Goal: Task Accomplishment & Management: Manage account settings

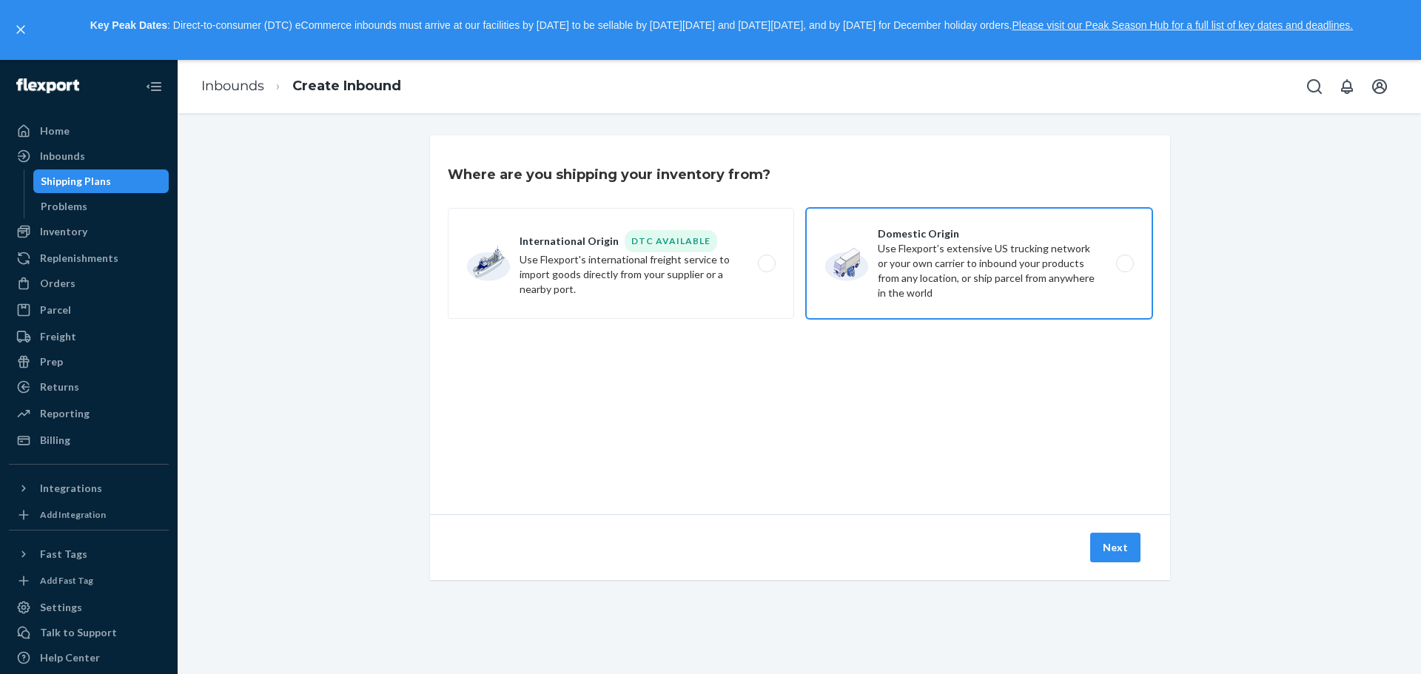
click at [1103, 267] on label "Domestic Origin Use Flexport’s extensive US trucking network or your own carrie…" at bounding box center [979, 263] width 346 height 111
click at [1124, 267] on input "Domestic Origin Use Flexport’s extensive US trucking network or your own carrie…" at bounding box center [1129, 263] width 10 height 10
radio input "true"
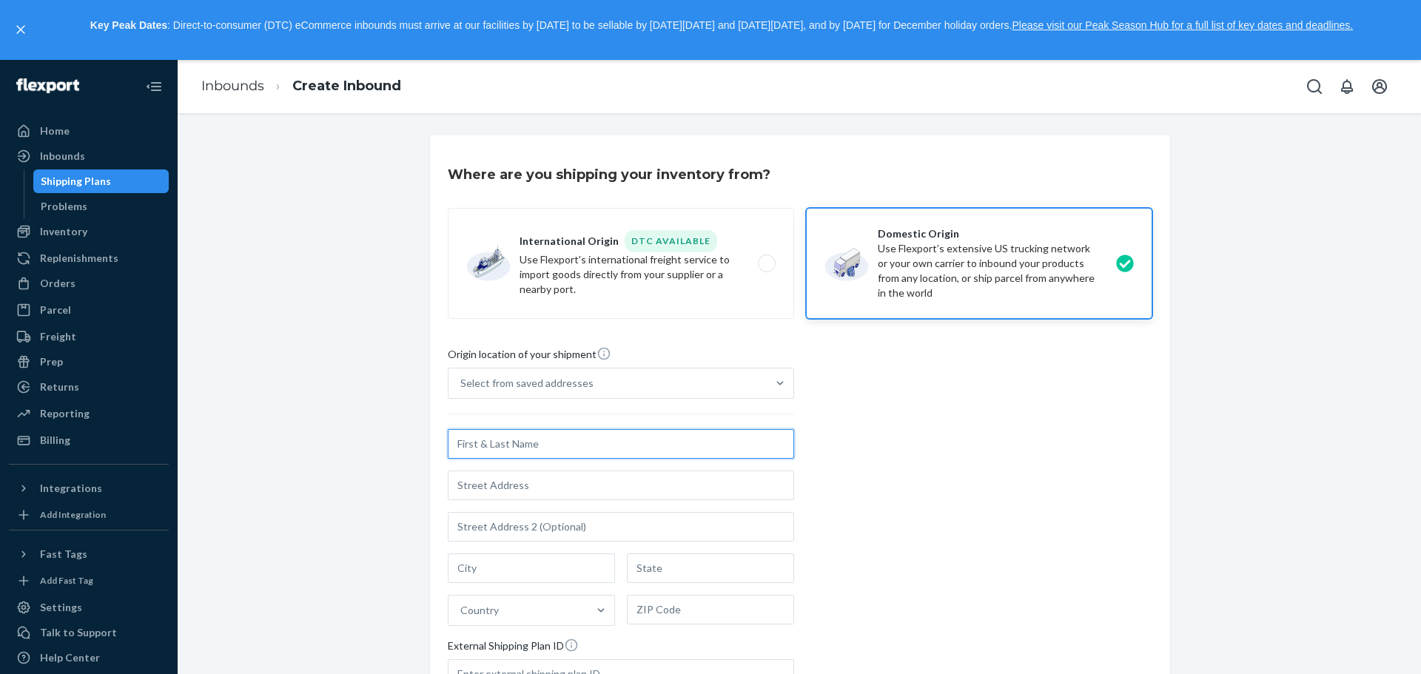
click at [503, 447] on input "text" at bounding box center [621, 444] width 346 height 30
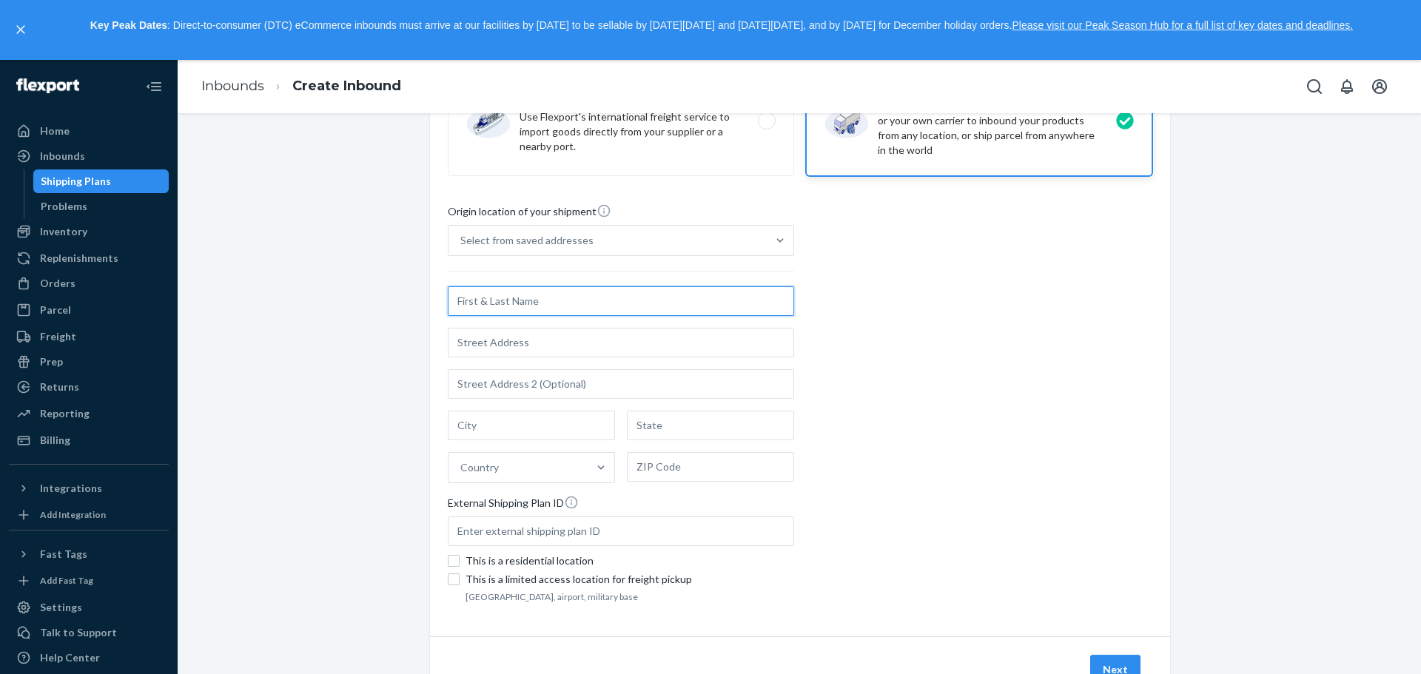
scroll to position [148, 0]
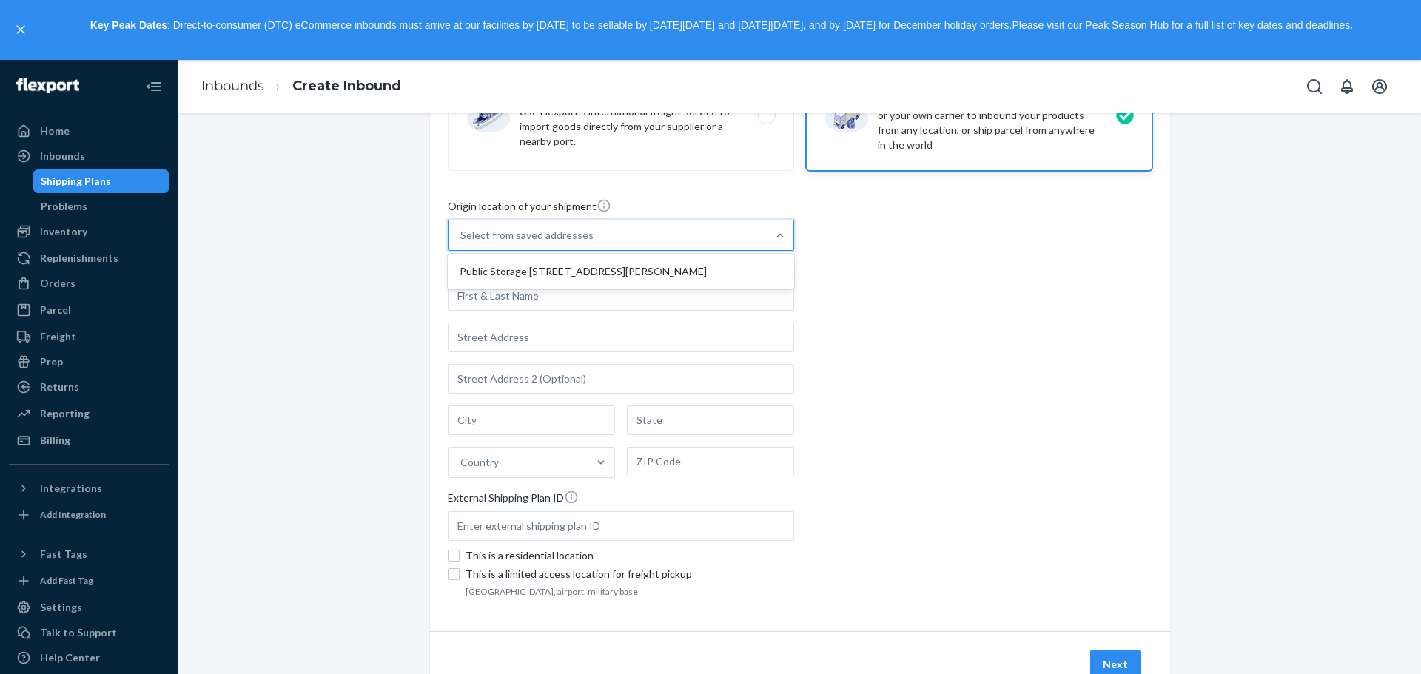
click at [514, 244] on div "Select from saved addresses" at bounding box center [608, 236] width 318 height 30
click at [462, 243] on input "option Public Storage [STREET_ADDRESS][PERSON_NAME] focused, 1 of 1. 1 result a…" at bounding box center [460, 235] width 1 height 15
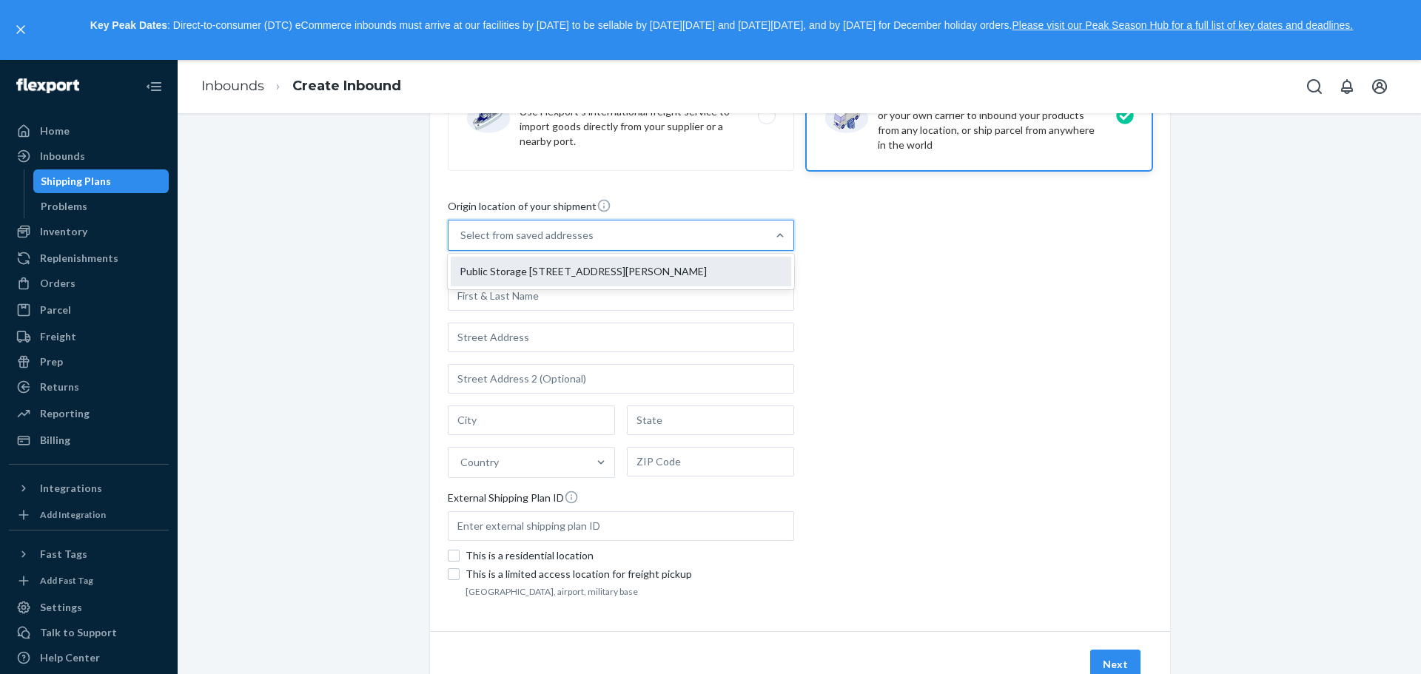
click at [506, 278] on div "Public Storage [STREET_ADDRESS][PERSON_NAME]" at bounding box center [621, 272] width 340 height 30
click at [462, 243] on input "option Public Storage [STREET_ADDRESS][PERSON_NAME] focused, 1 of 1. 1 result a…" at bounding box center [460, 235] width 1 height 15
type input "Public Storage"
type input "[GEOGRAPHIC_DATA]"
type input "CA"
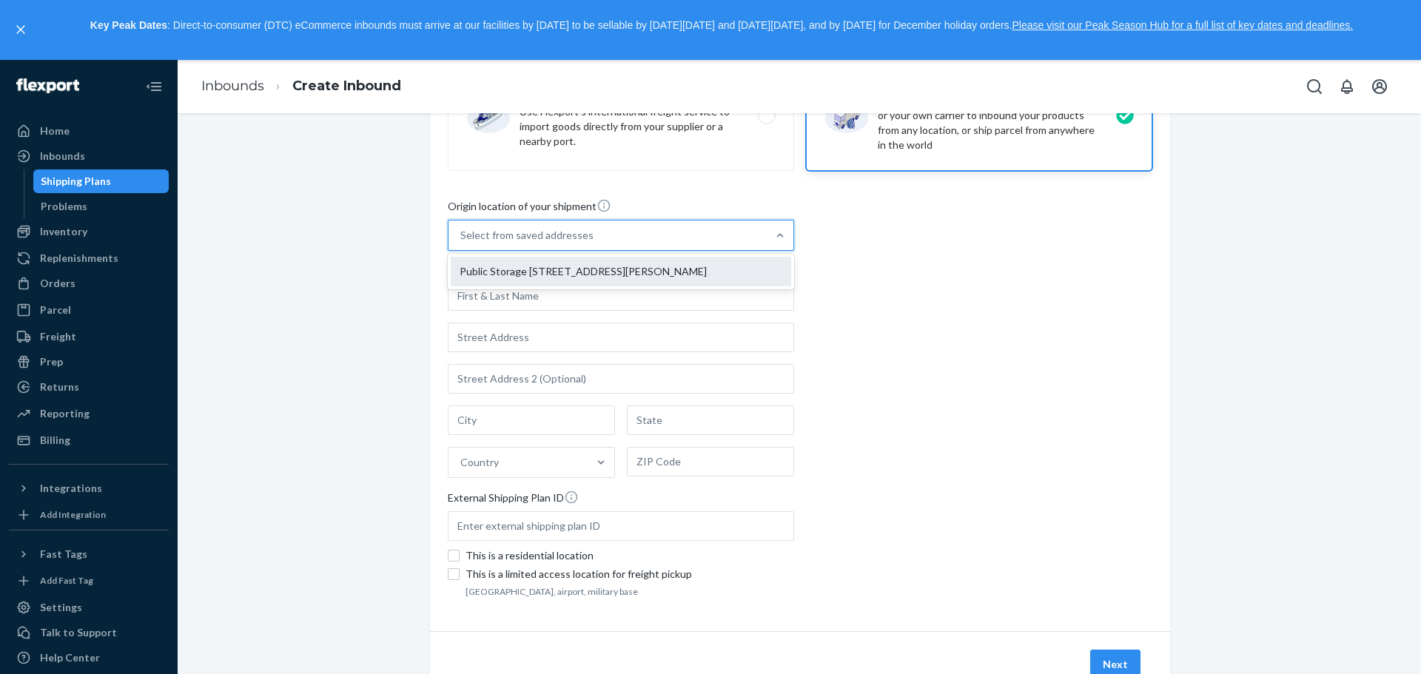
type input "90013"
type input "[STREET_ADDRESS][PERSON_NAME]"
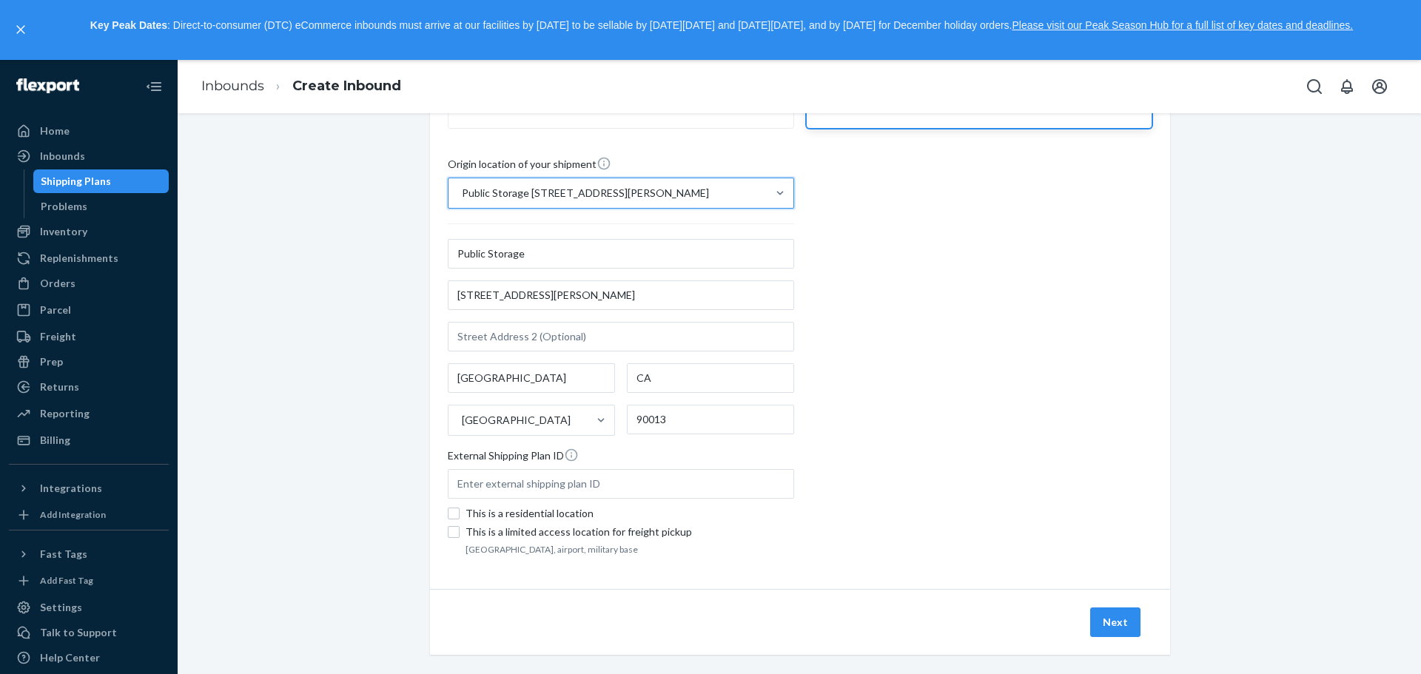
scroll to position [206, 0]
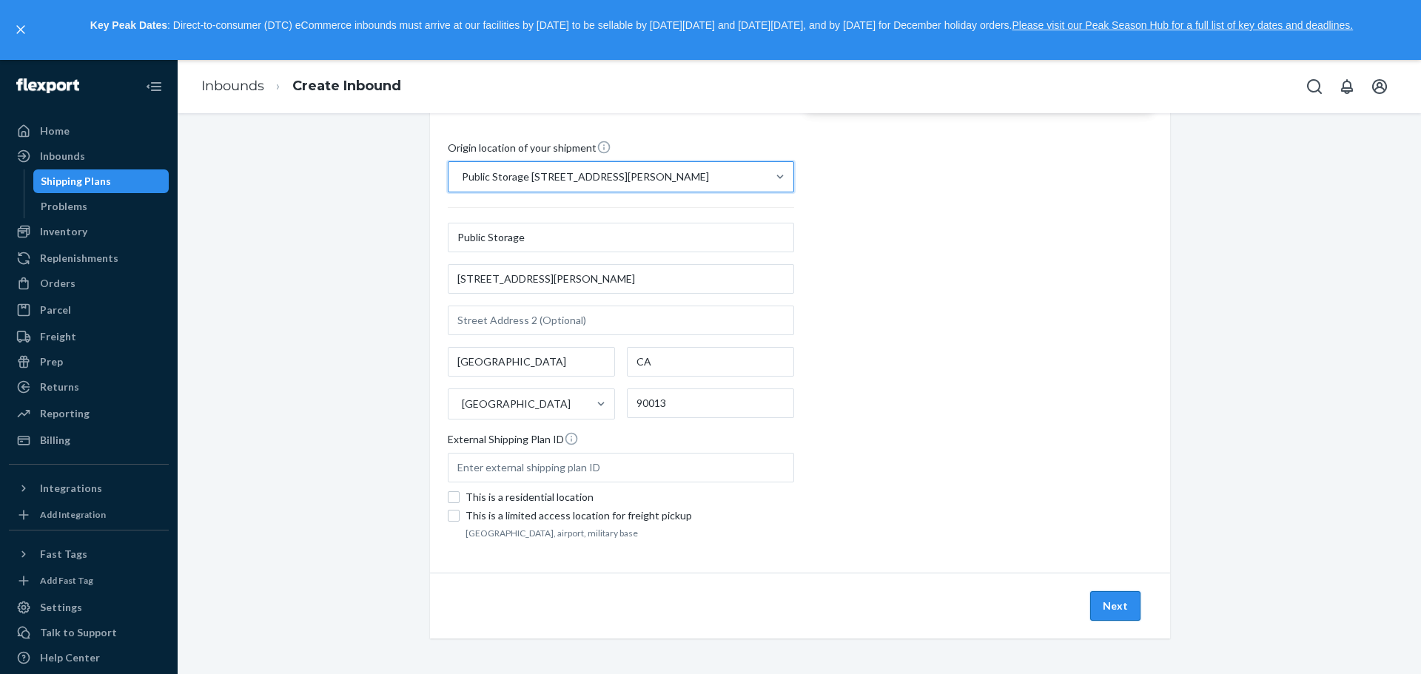
click at [1091, 600] on button "Next" at bounding box center [1115, 606] width 50 height 30
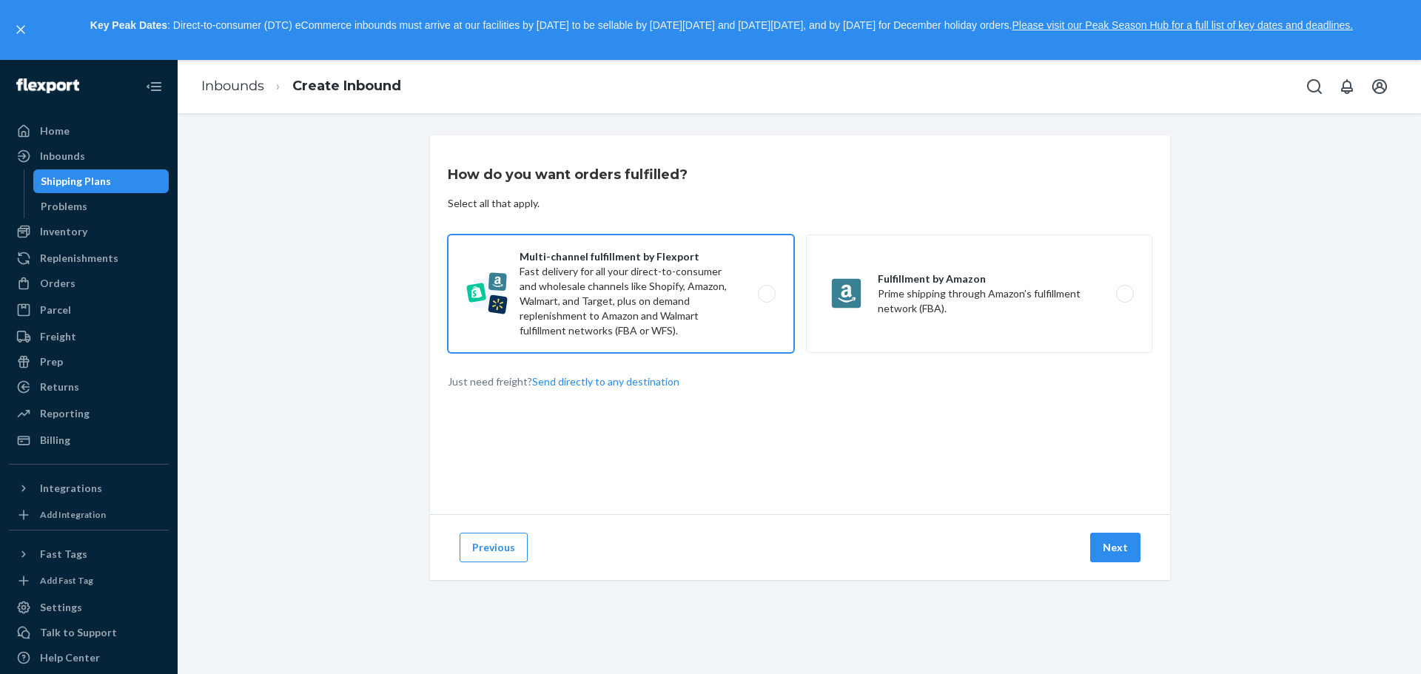
click at [723, 301] on label "Multi-channel fulfillment by Flexport Fast delivery for all your direct-to-cons…" at bounding box center [621, 294] width 346 height 118
click at [766, 298] on input "Multi-channel fulfillment by Flexport Fast delivery for all your direct-to-cons…" at bounding box center [771, 294] width 10 height 10
radio input "true"
click at [1125, 547] on button "Next" at bounding box center [1115, 548] width 50 height 30
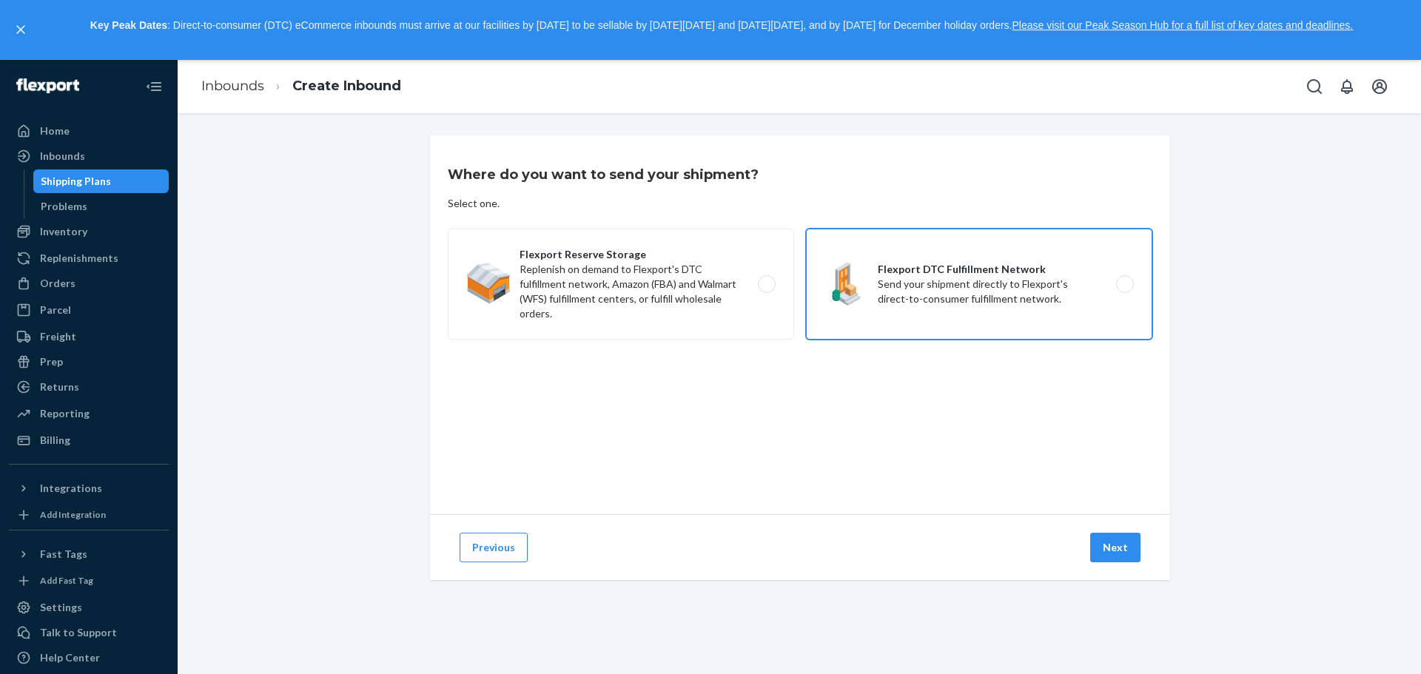
click at [854, 308] on label "Flexport DTC Fulfillment Network Send your shipment directly to Flexport's dire…" at bounding box center [979, 284] width 346 height 111
click at [1124, 289] on input "Flexport DTC Fulfillment Network Send your shipment directly to Flexport's dire…" at bounding box center [1129, 284] width 10 height 10
radio input "true"
click at [1104, 542] on button "Next" at bounding box center [1115, 548] width 50 height 30
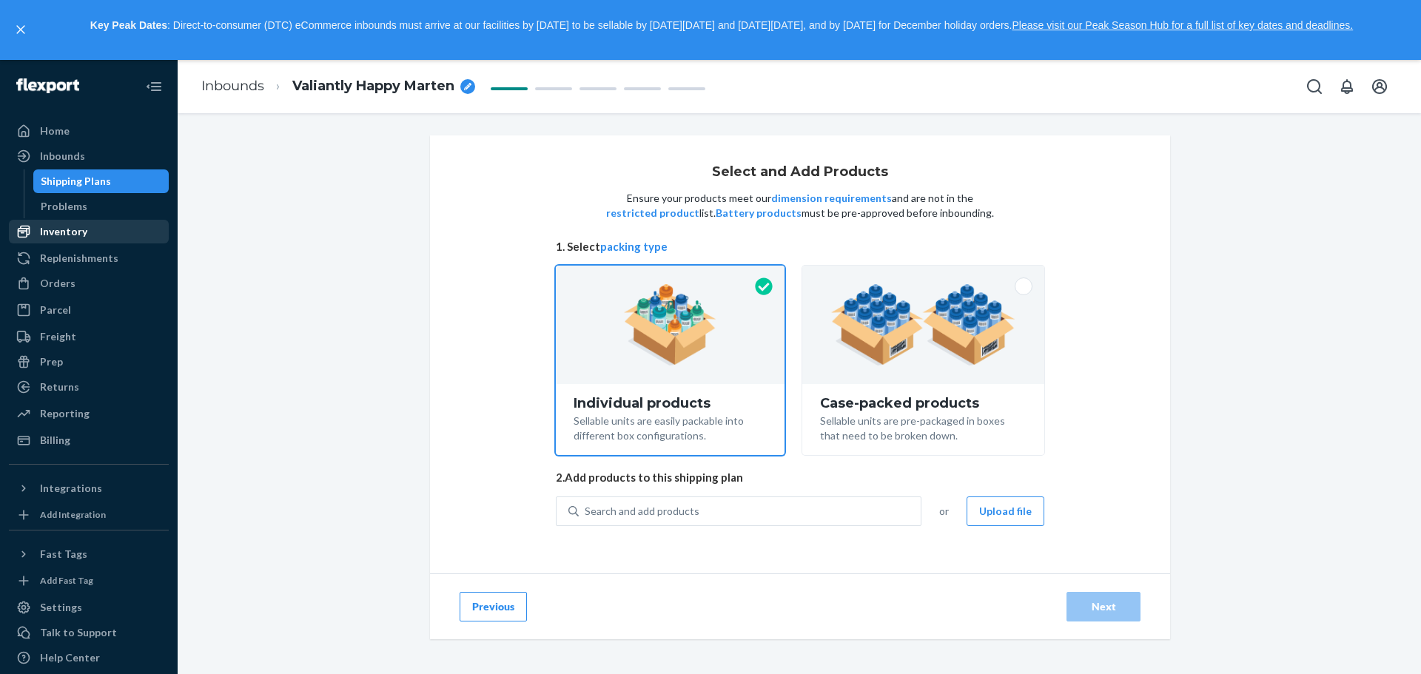
click at [73, 237] on div "Inventory" at bounding box center [63, 231] width 47 height 15
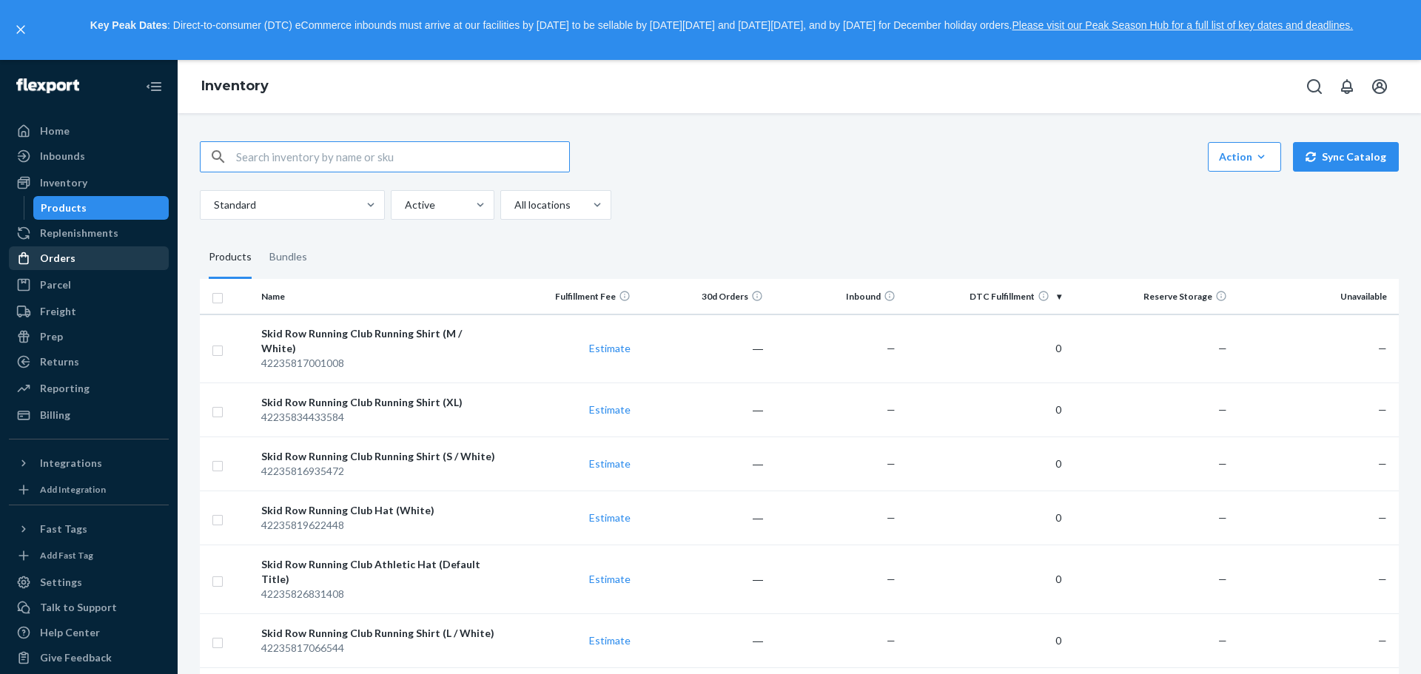
click at [89, 256] on div "Orders" at bounding box center [88, 258] width 157 height 21
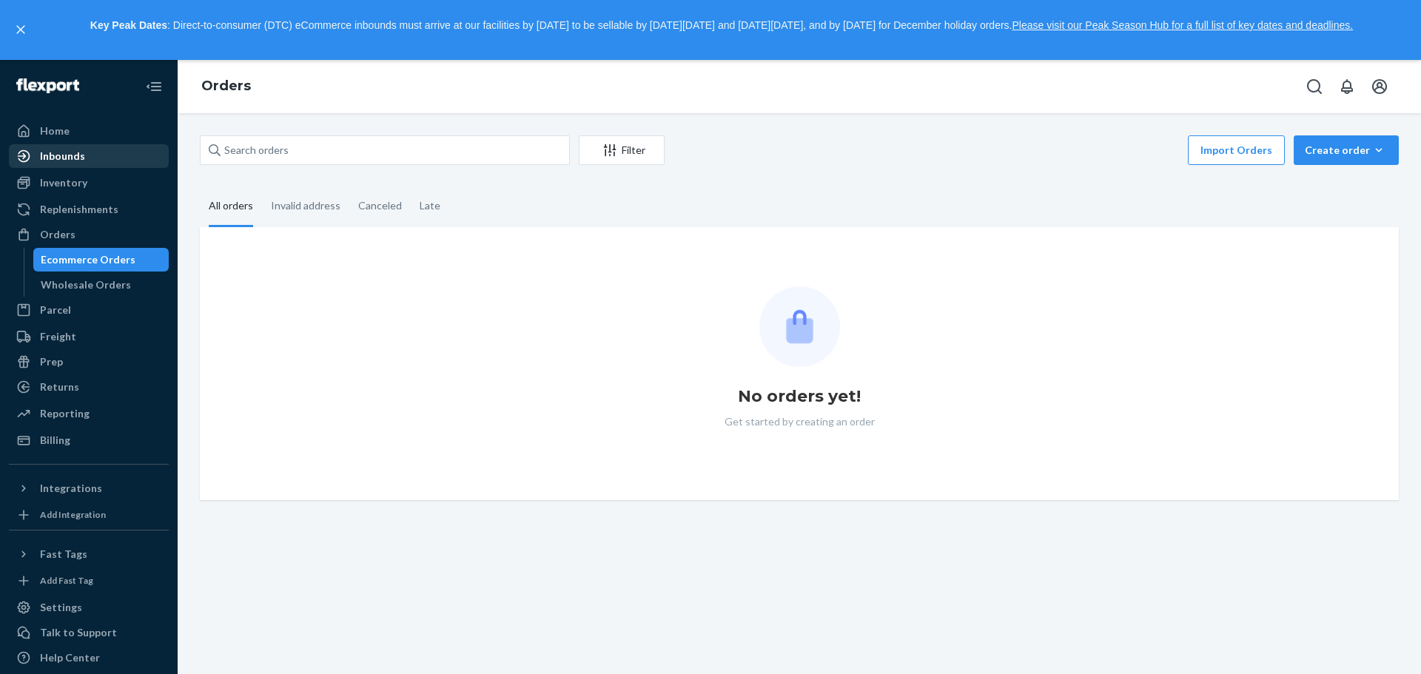
click at [90, 164] on div "Inbounds" at bounding box center [88, 156] width 157 height 21
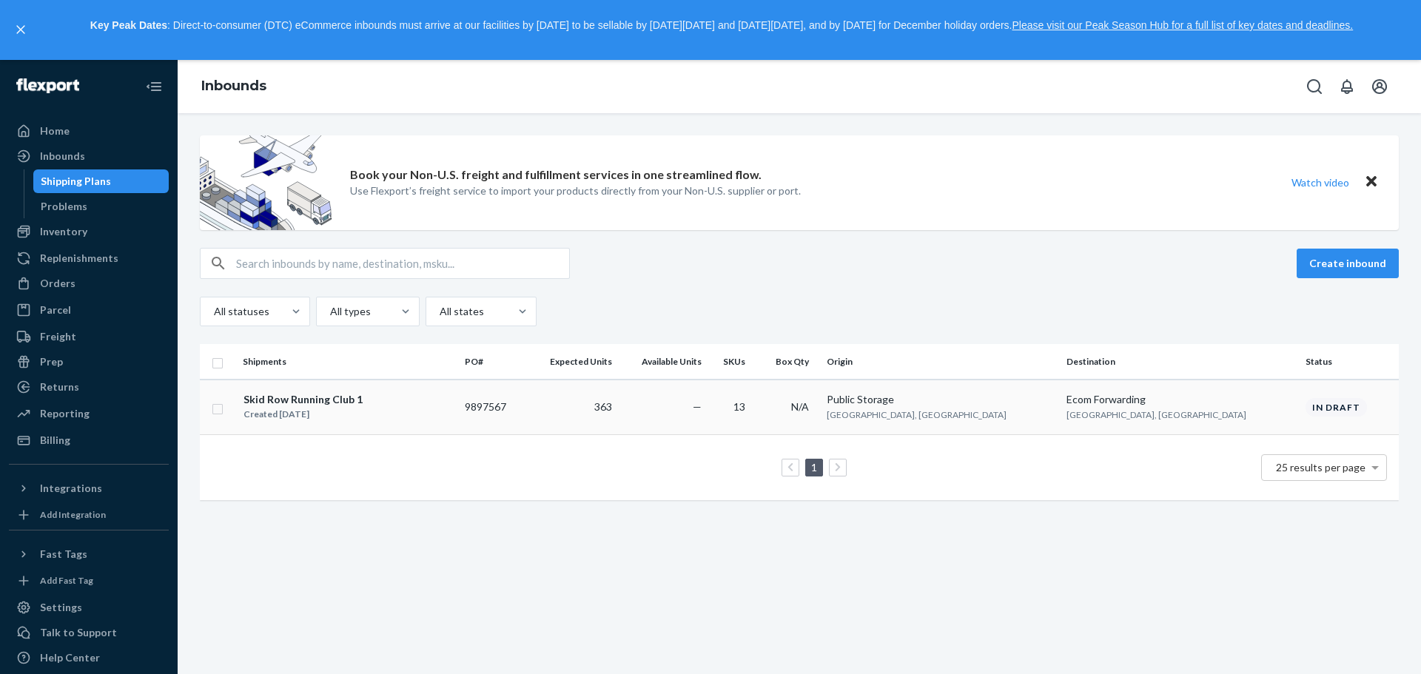
click at [306, 398] on div "Skid Row Running Club 1" at bounding box center [303, 399] width 119 height 15
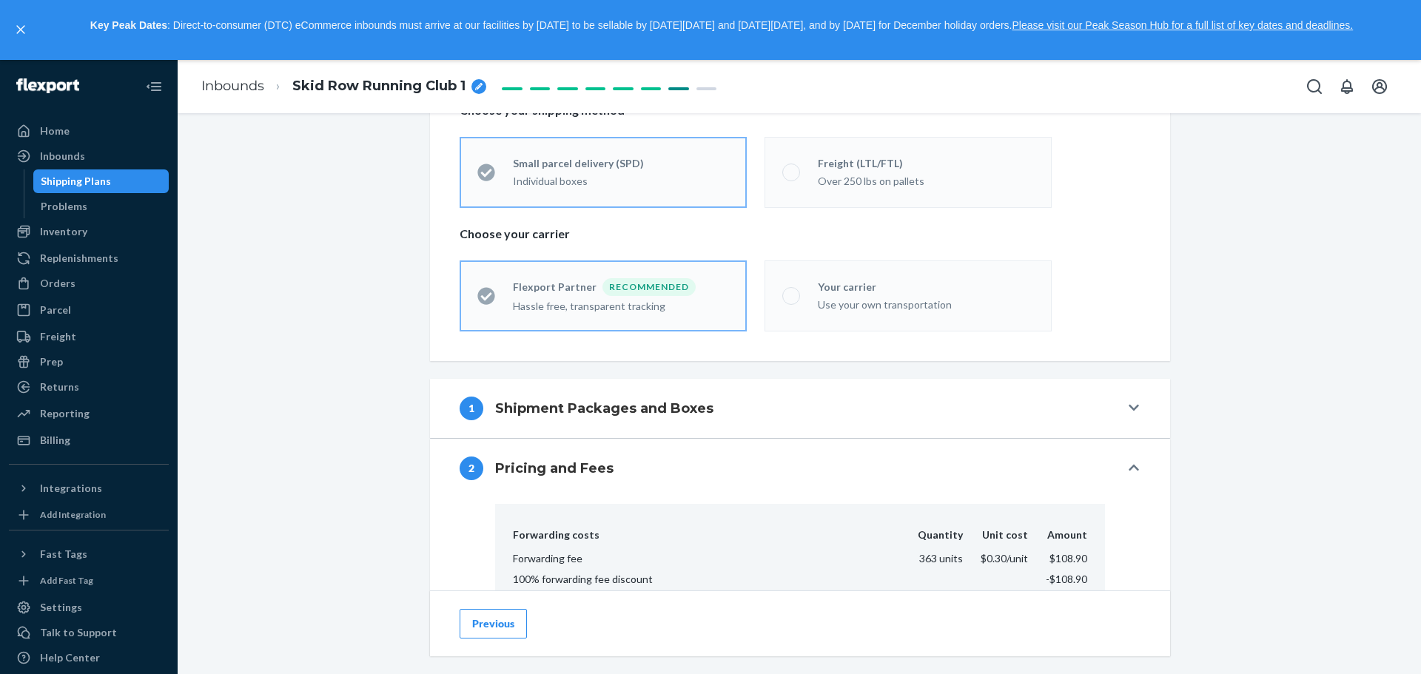
scroll to position [222, 0]
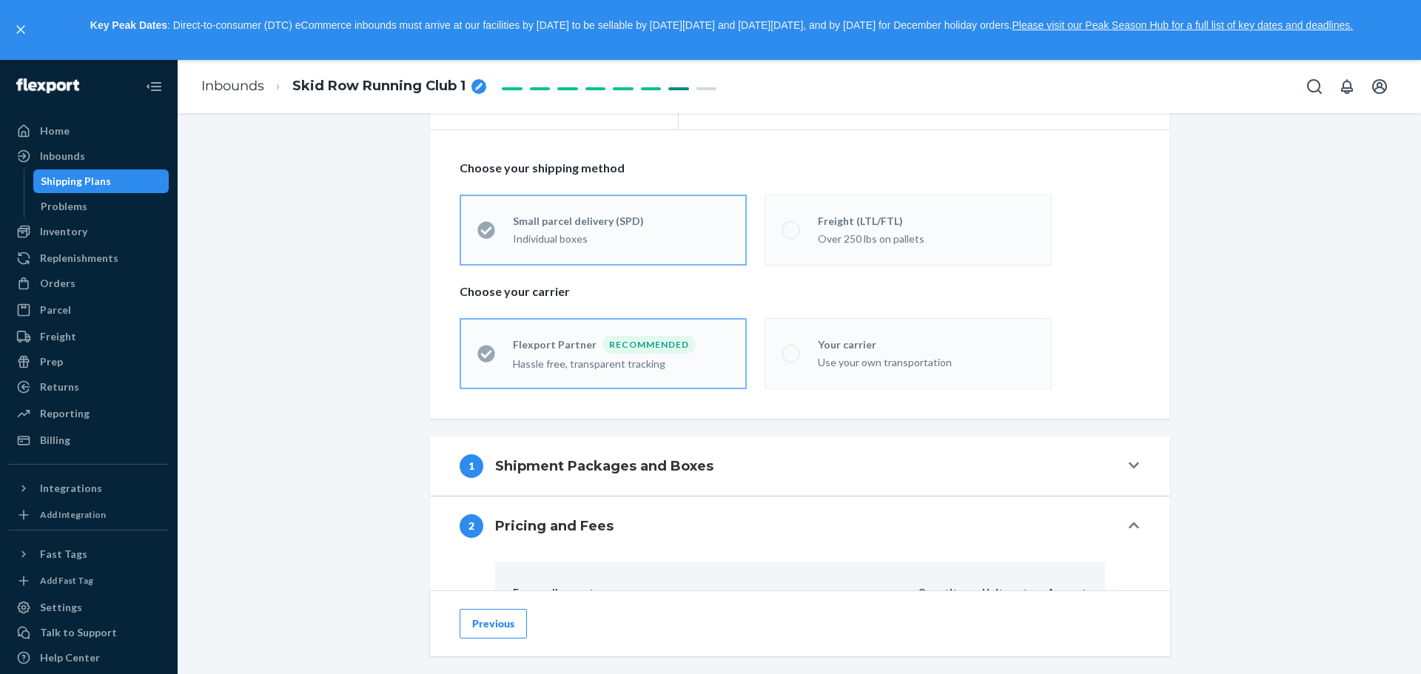
click at [588, 479] on button "1 Shipment Packages and Boxes" at bounding box center [800, 466] width 740 height 59
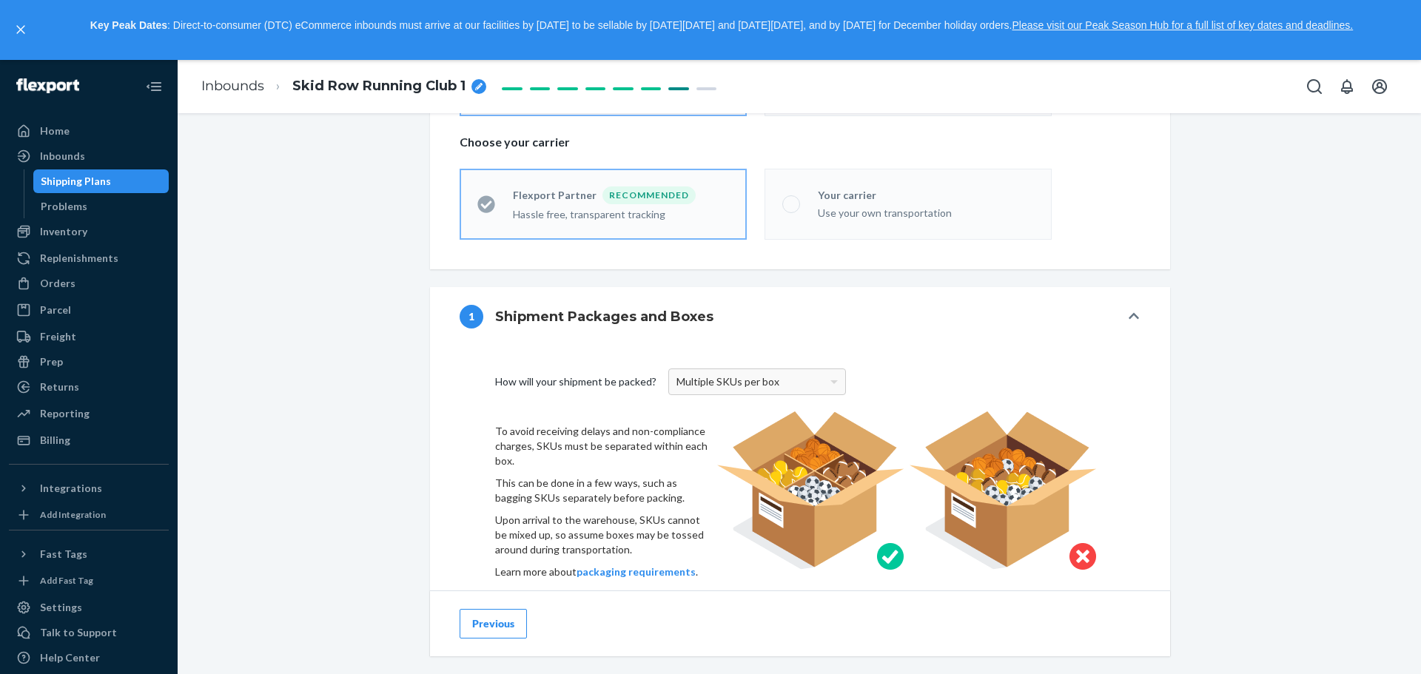
scroll to position [370, 0]
click at [766, 385] on span "Multiple SKUs per box" at bounding box center [727, 383] width 103 height 13
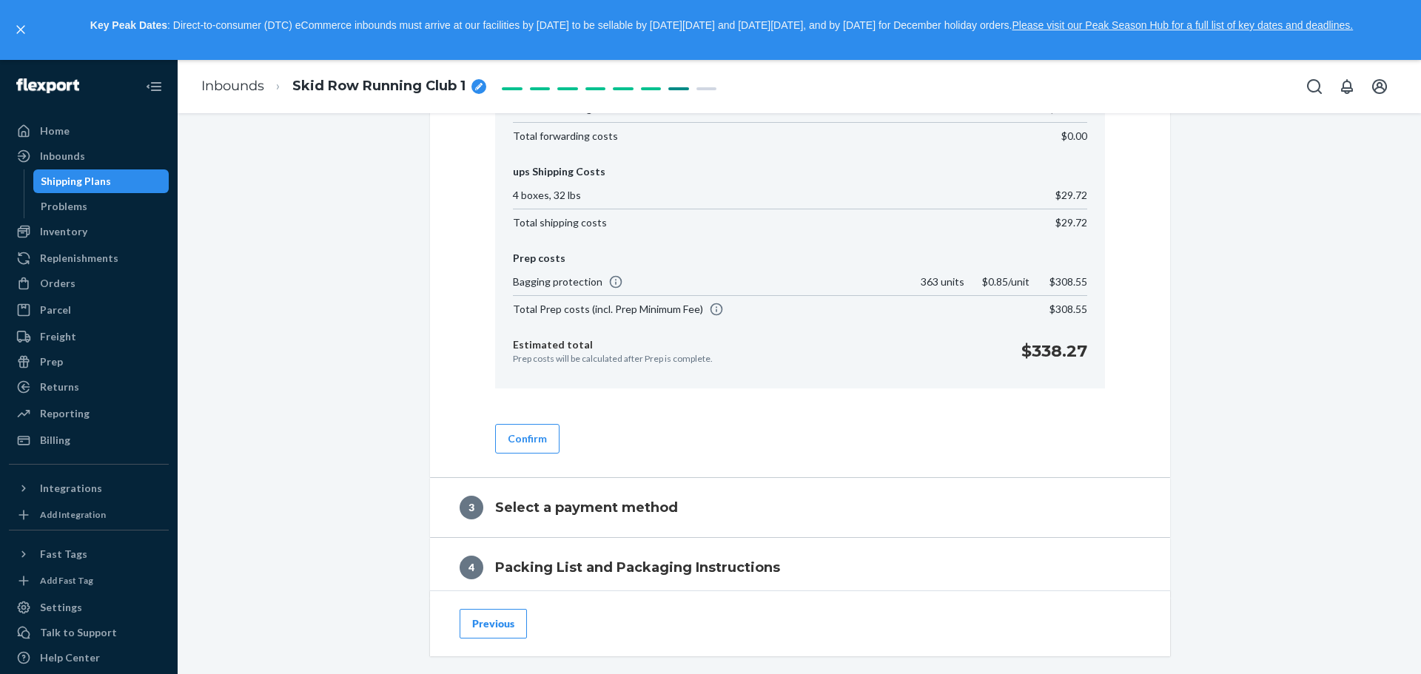
scroll to position [2220, 0]
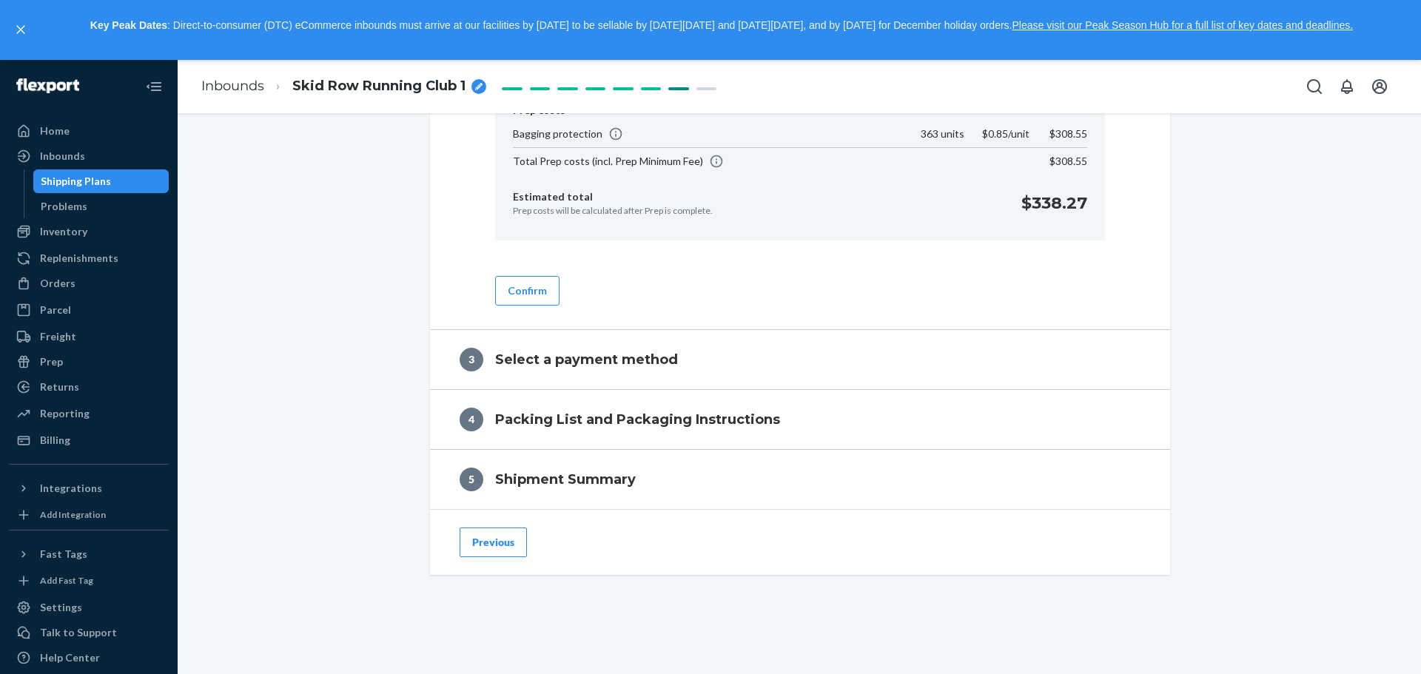
click at [511, 535] on button "Previous" at bounding box center [493, 543] width 67 height 30
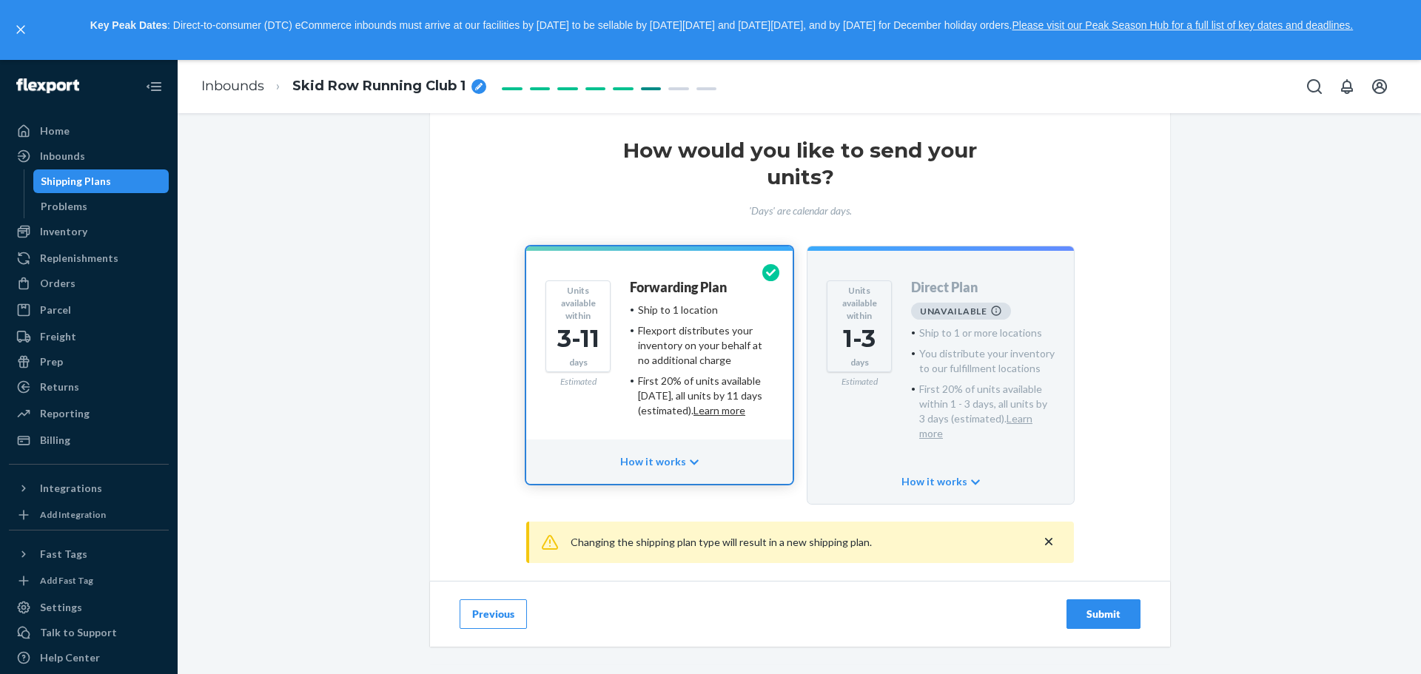
scroll to position [64, 0]
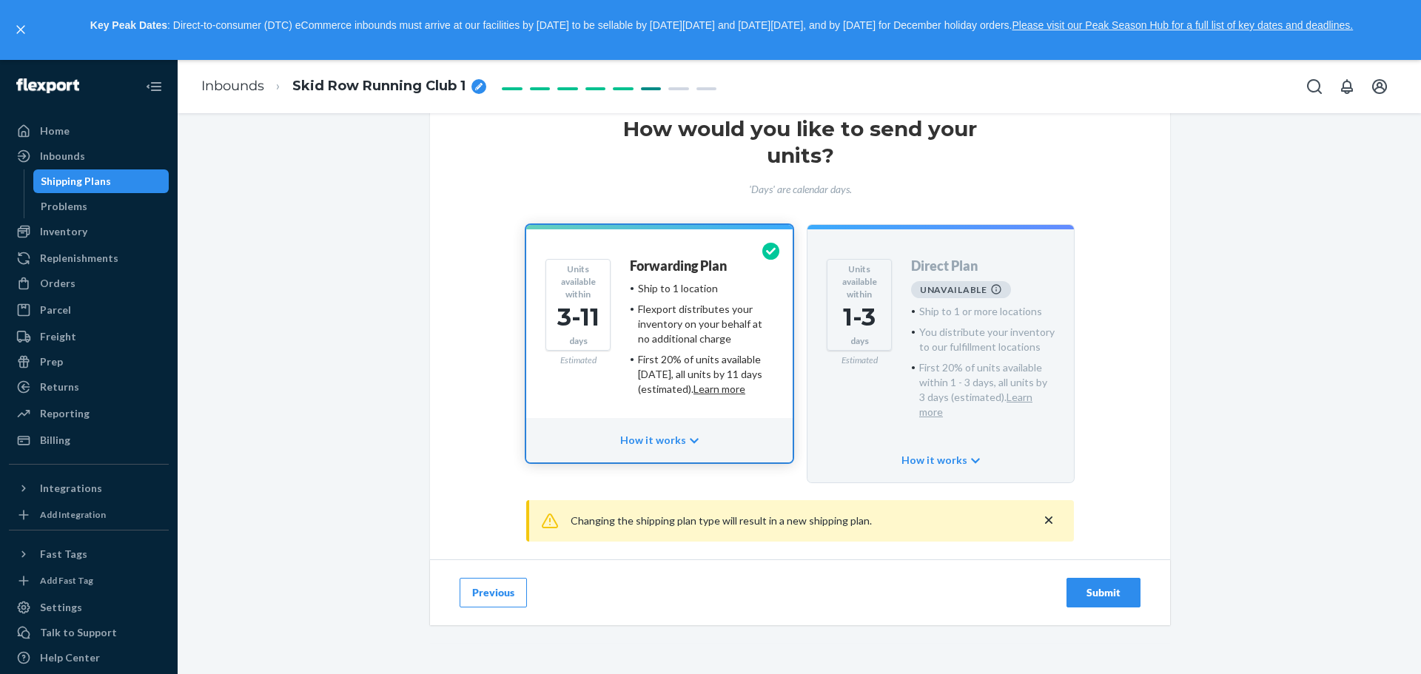
click at [1080, 585] on div "Submit" at bounding box center [1103, 592] width 49 height 15
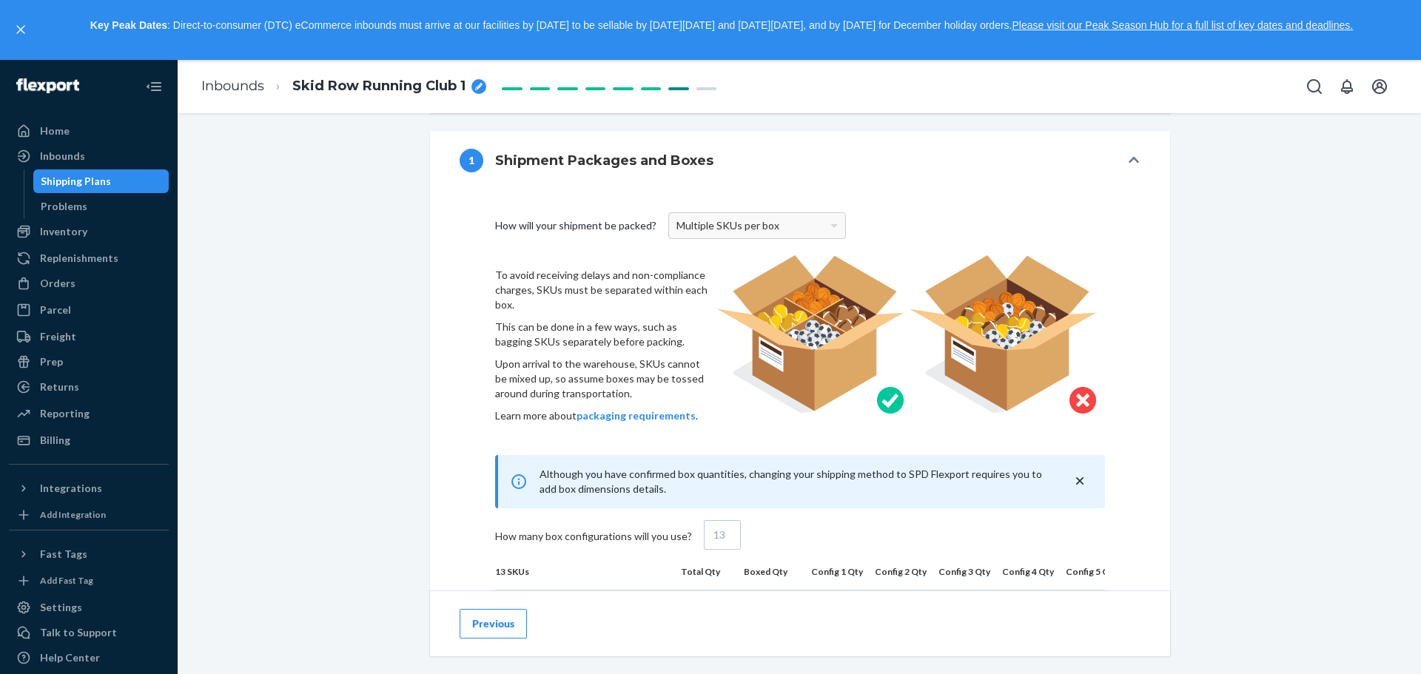
scroll to position [518, 0]
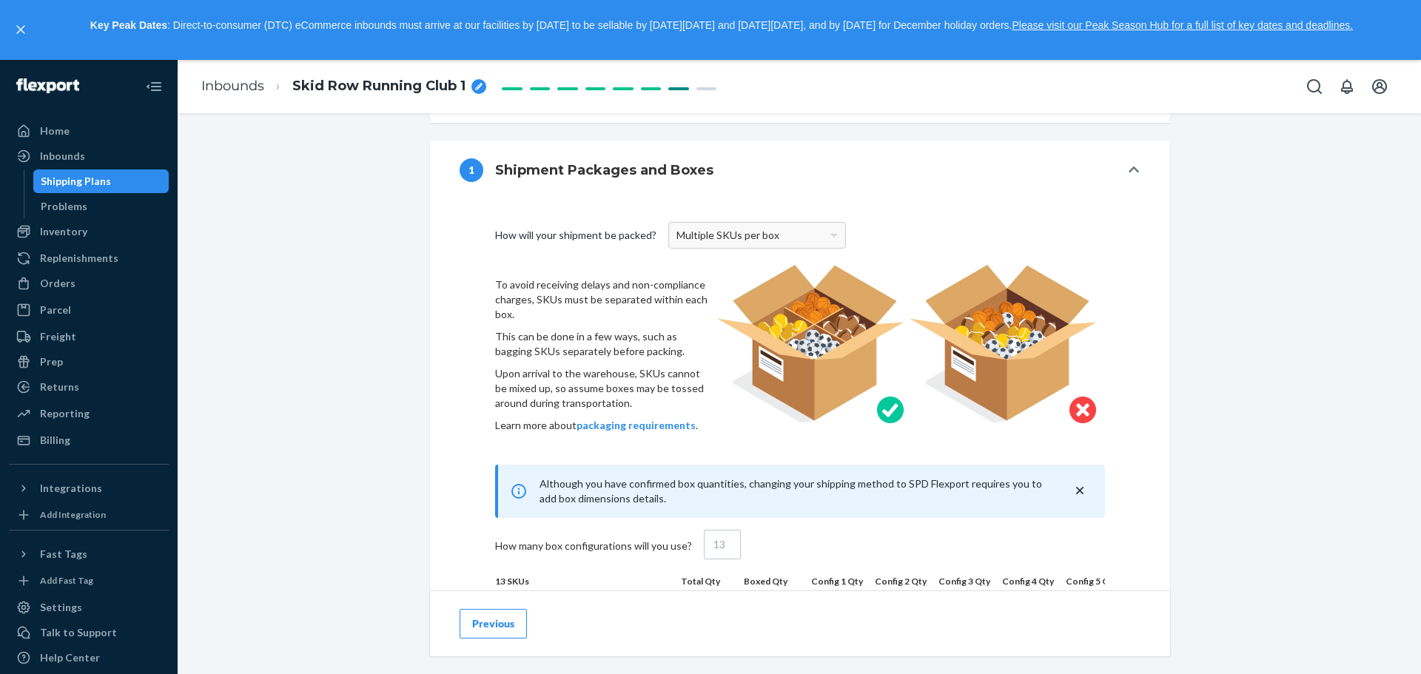
click at [719, 246] on div "Multiple SKUs per box" at bounding box center [757, 235] width 176 height 25
drag, startPoint x: 795, startPoint y: 247, endPoint x: 827, endPoint y: 244, distance: 32.0
click at [797, 247] on div "Multiple SKUs per box" at bounding box center [757, 235] width 176 height 25
click at [827, 243] on div "Multiple SKUs per box" at bounding box center [757, 235] width 176 height 25
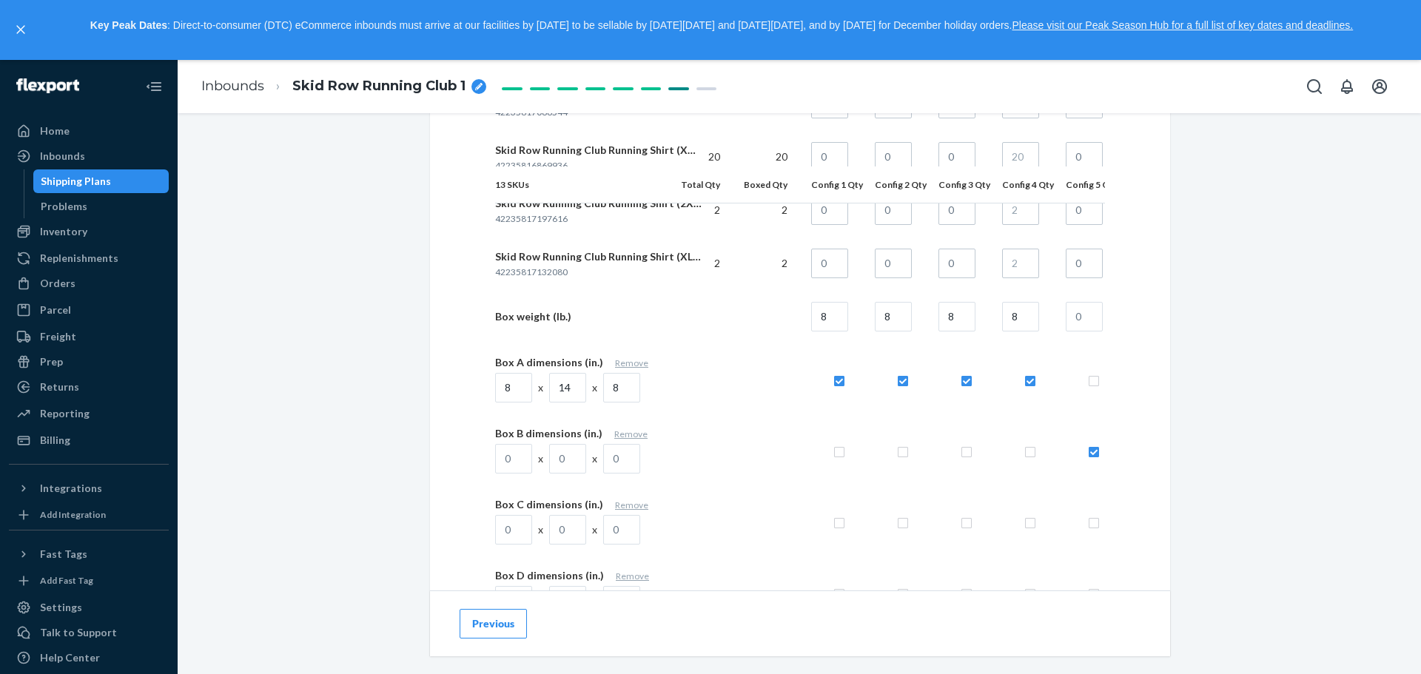
scroll to position [1628, 0]
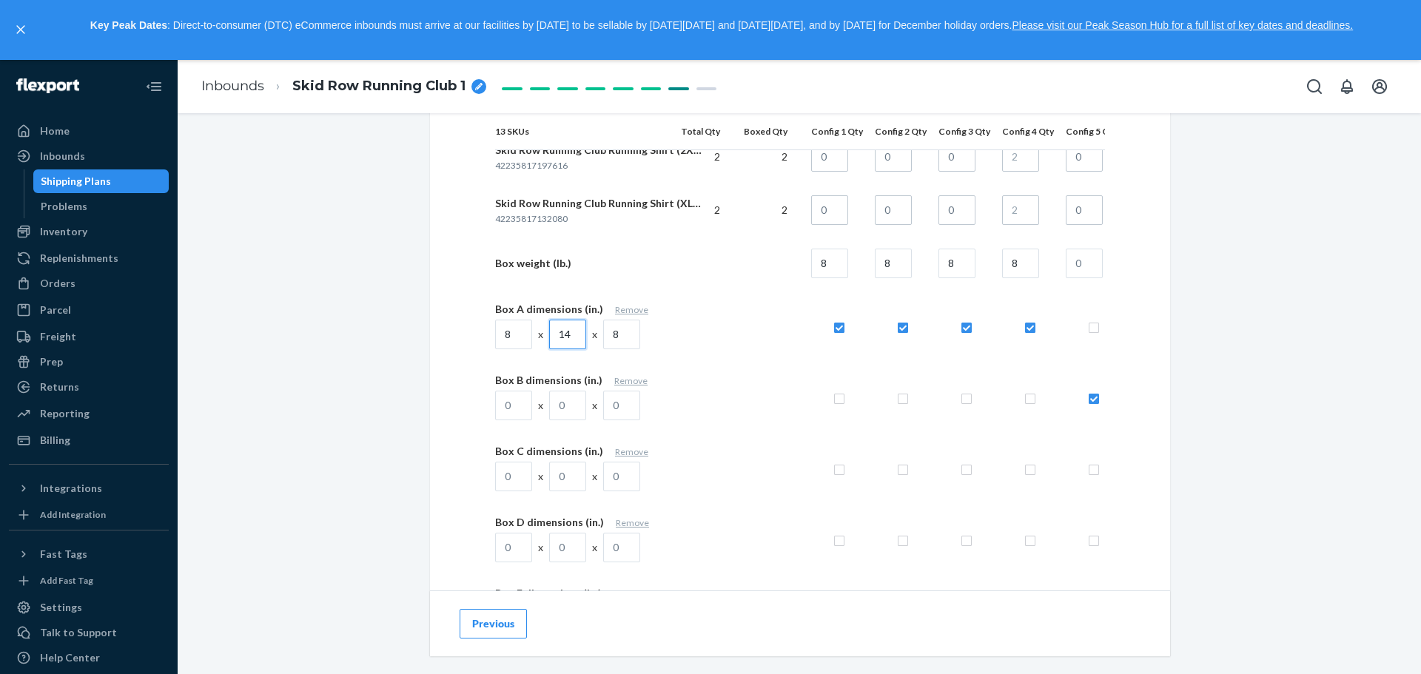
click at [553, 338] on input "14" at bounding box center [567, 335] width 37 height 30
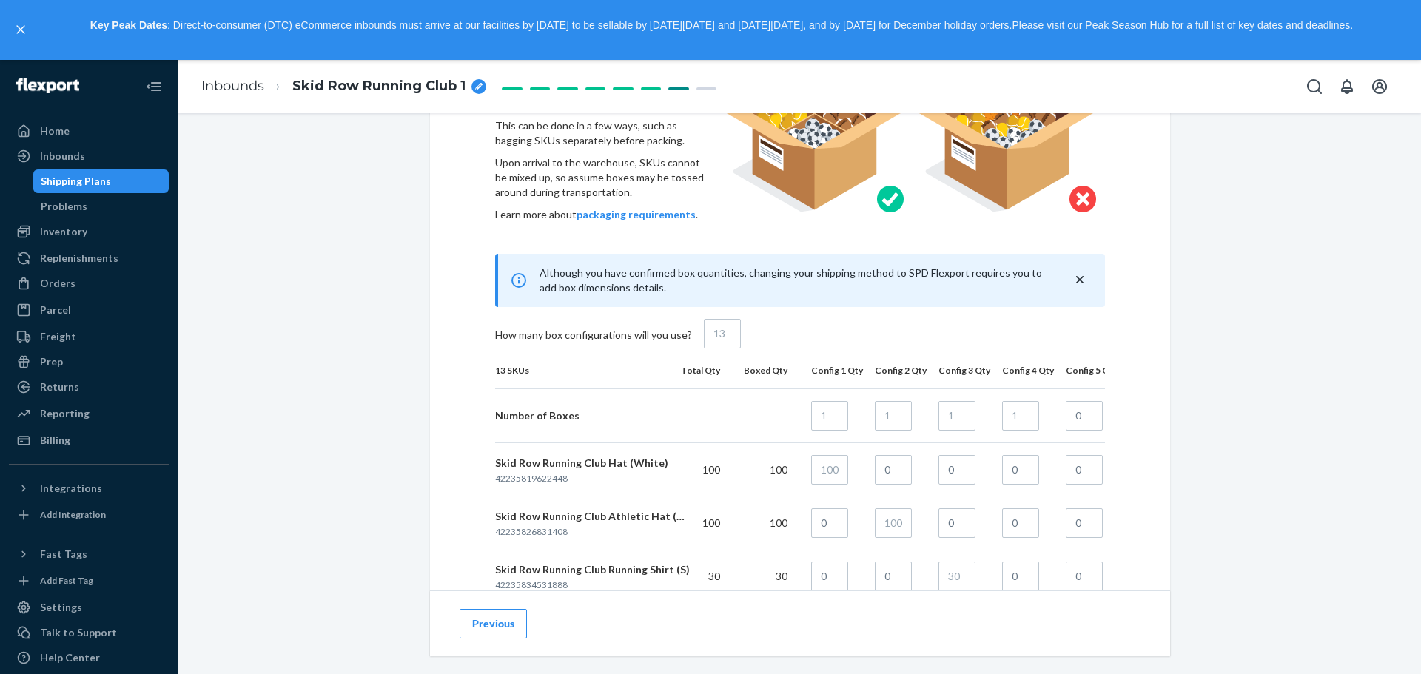
scroll to position [592, 0]
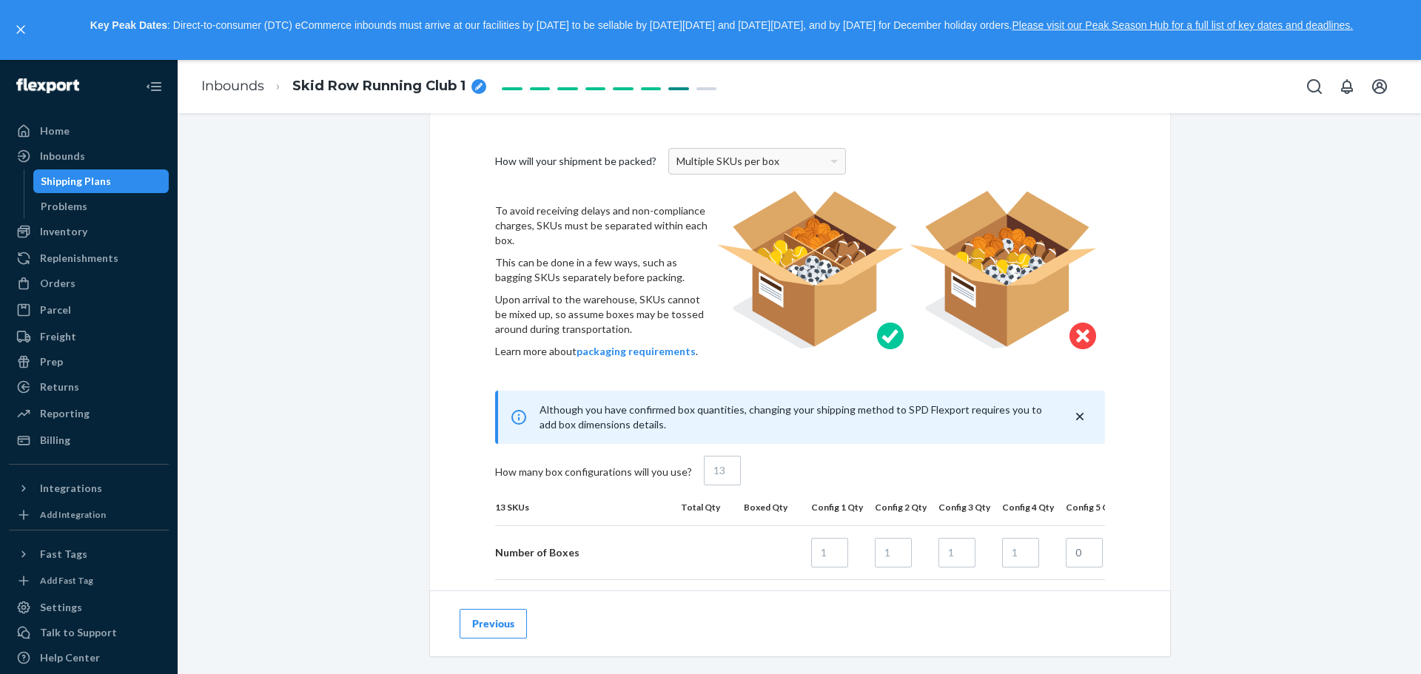
click at [629, 351] on button "packaging requirements" at bounding box center [636, 351] width 119 height 15
click at [638, 352] on button "packaging requirements" at bounding box center [636, 351] width 119 height 15
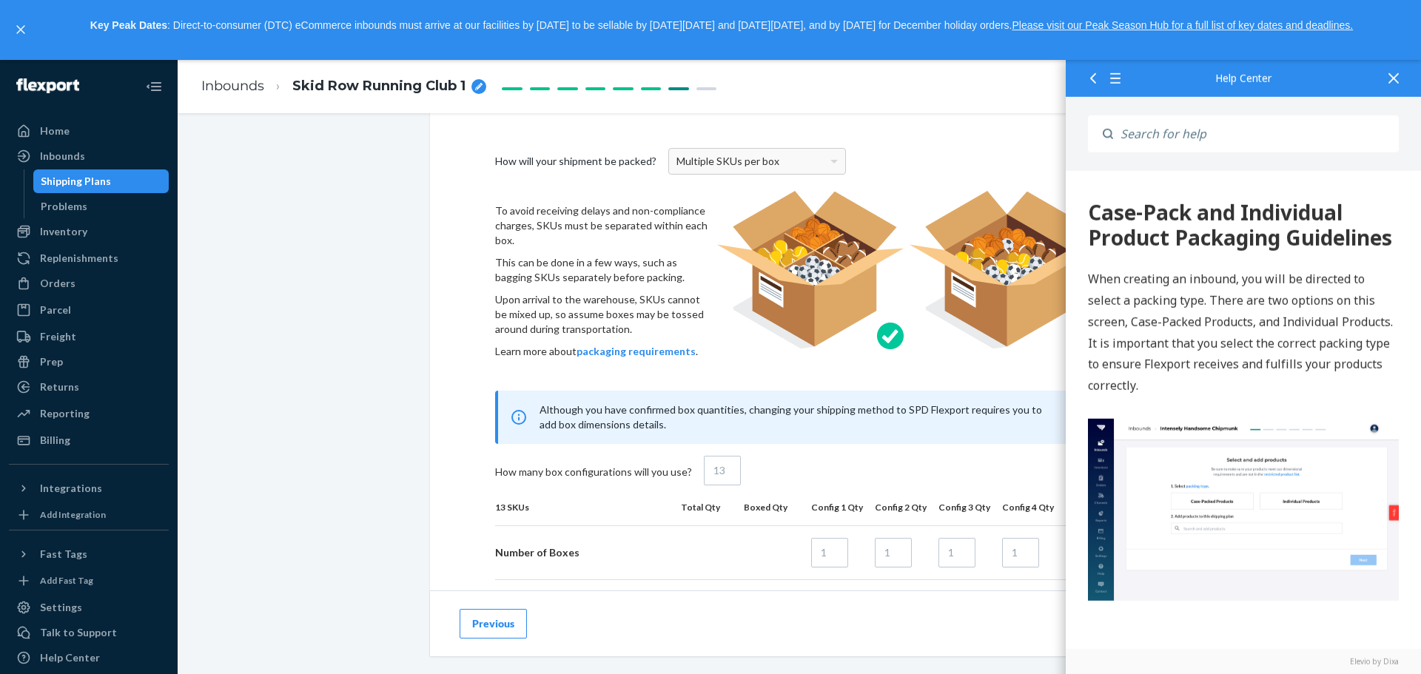
click at [1120, 78] on icon at bounding box center [1115, 78] width 10 height 1
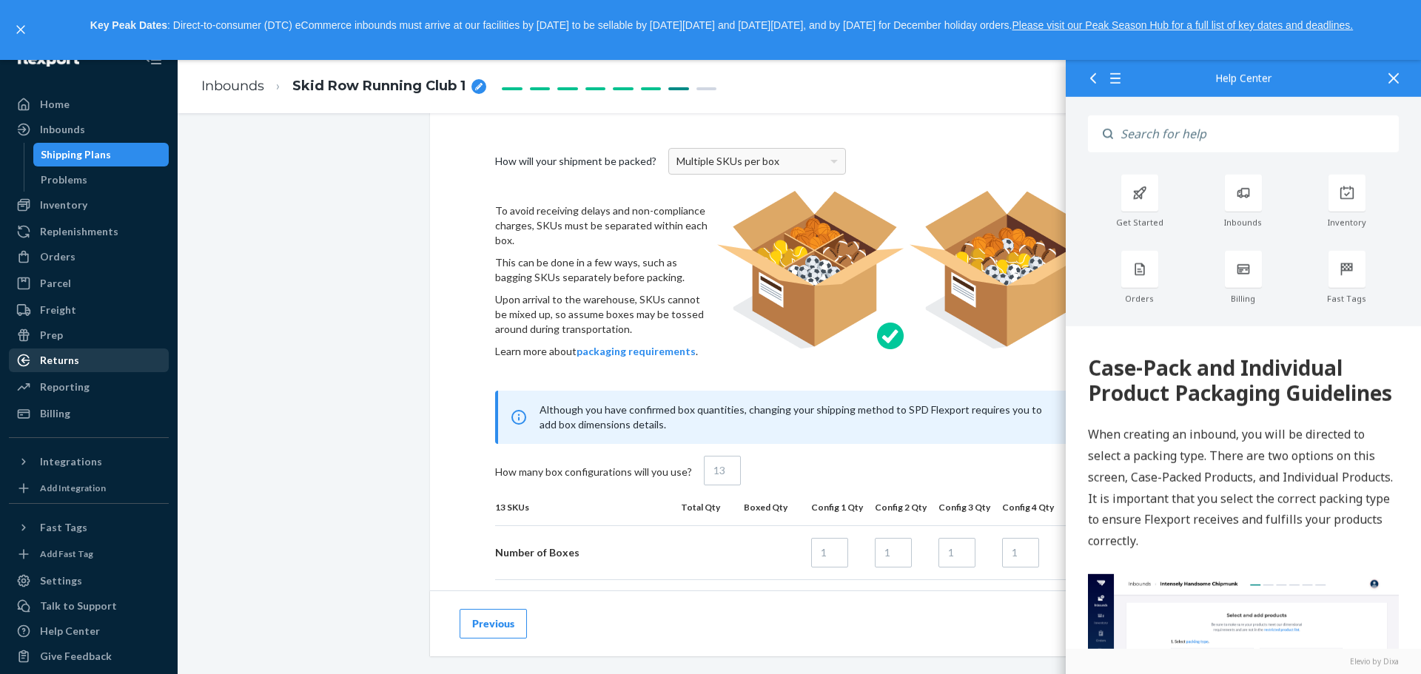
scroll to position [38, 0]
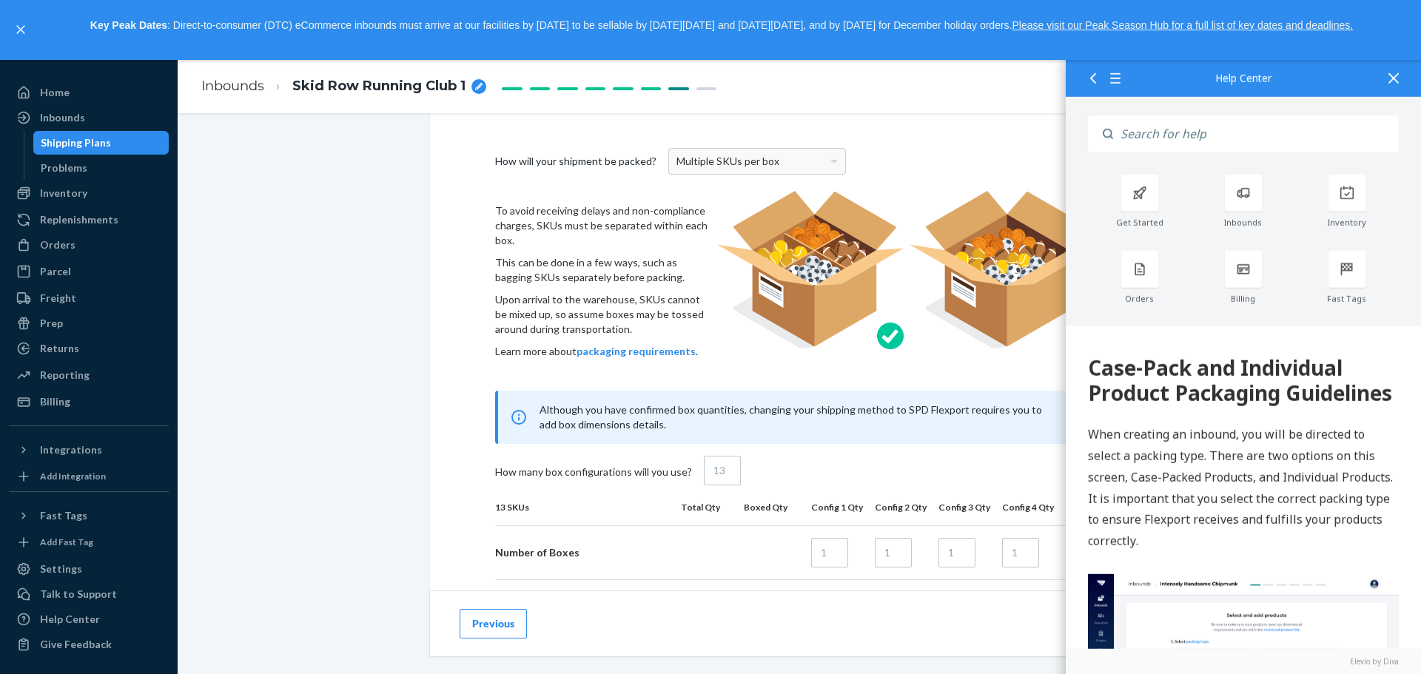
drag, startPoint x: 1089, startPoint y: 369, endPoint x: 1245, endPoint y: 413, distance: 161.4
click at [1245, 406] on div "Case-Pack and Individual Product Packaging Guidelines" at bounding box center [1243, 381] width 311 height 50
copy div "Case-Pack and Individual Product Packaging Guidelines"
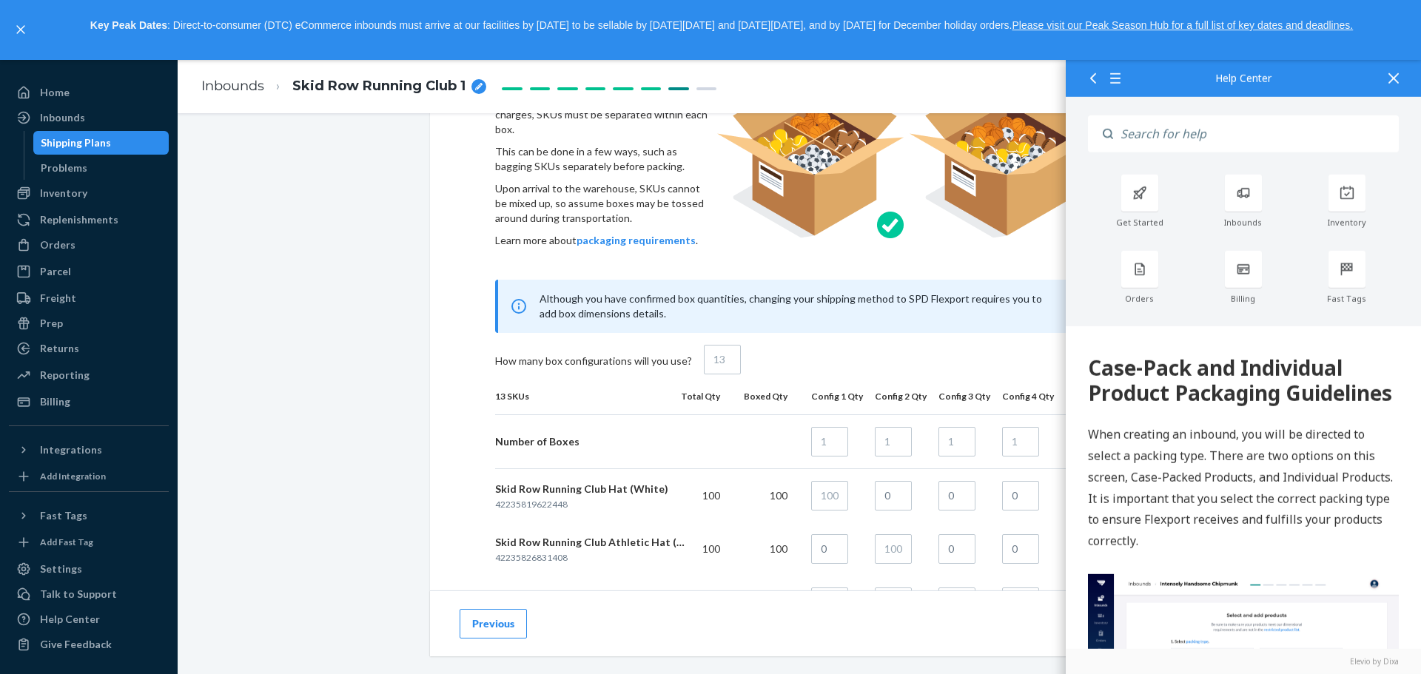
scroll to position [888, 0]
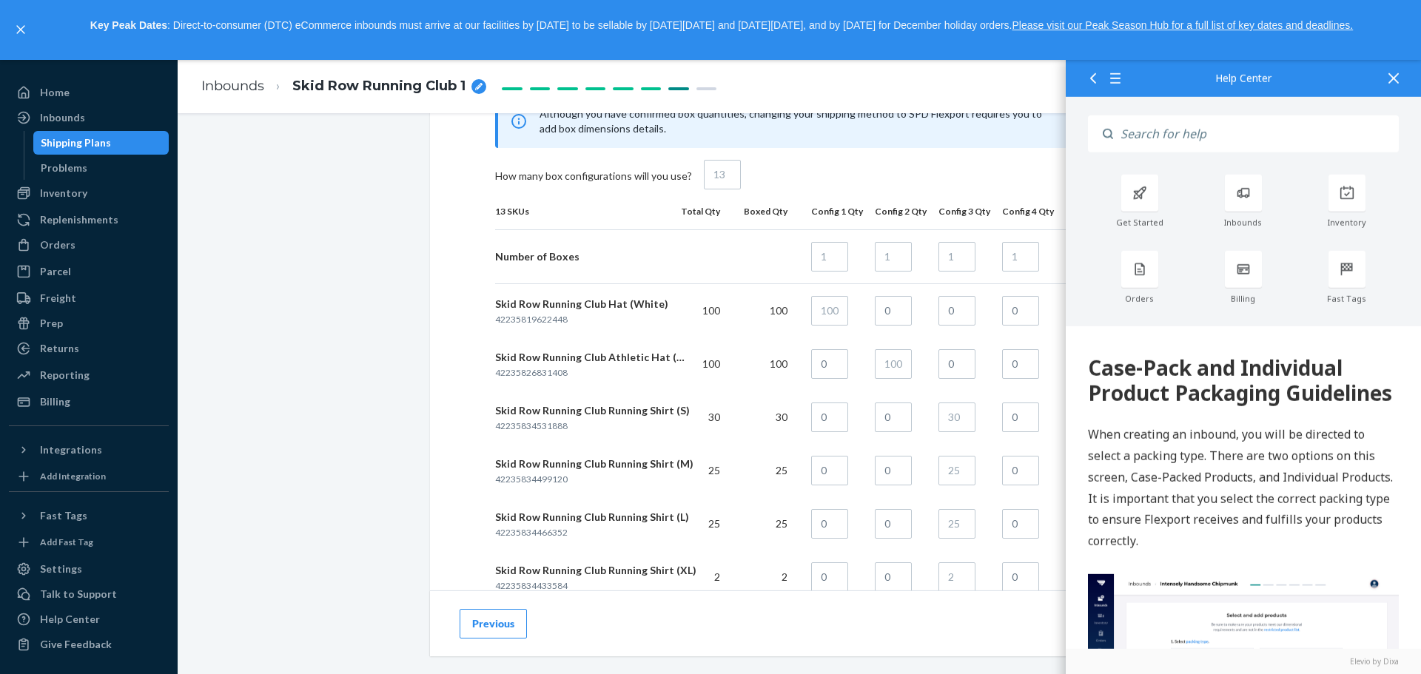
click at [1399, 76] on div at bounding box center [1393, 78] width 33 height 36
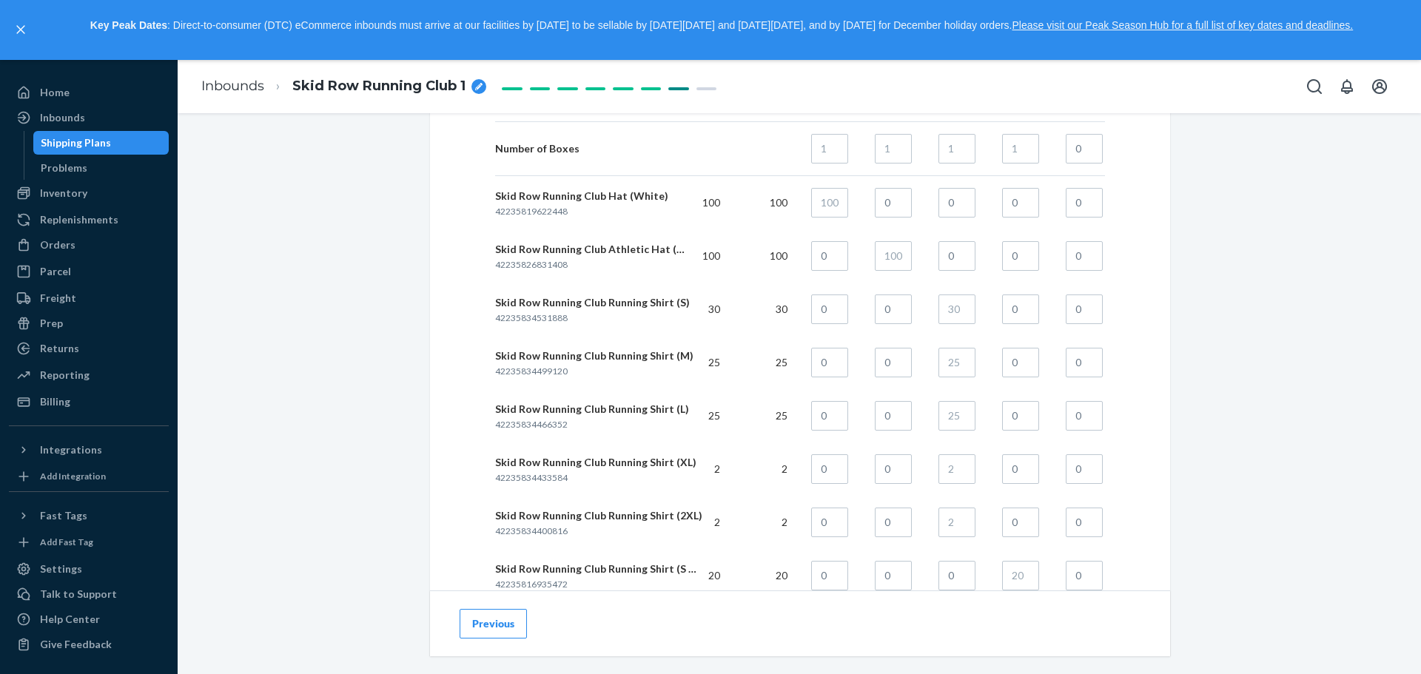
scroll to position [962, 0]
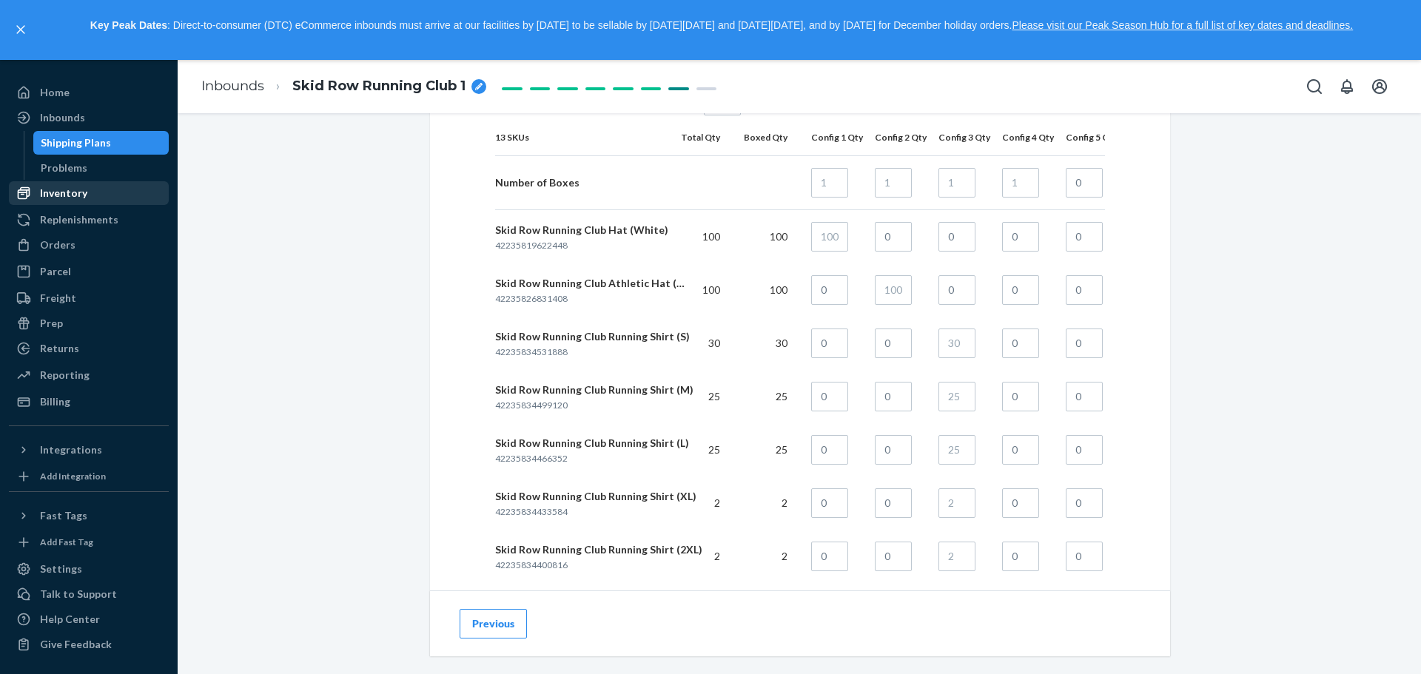
click at [70, 201] on div "Inventory" at bounding box center [88, 193] width 157 height 21
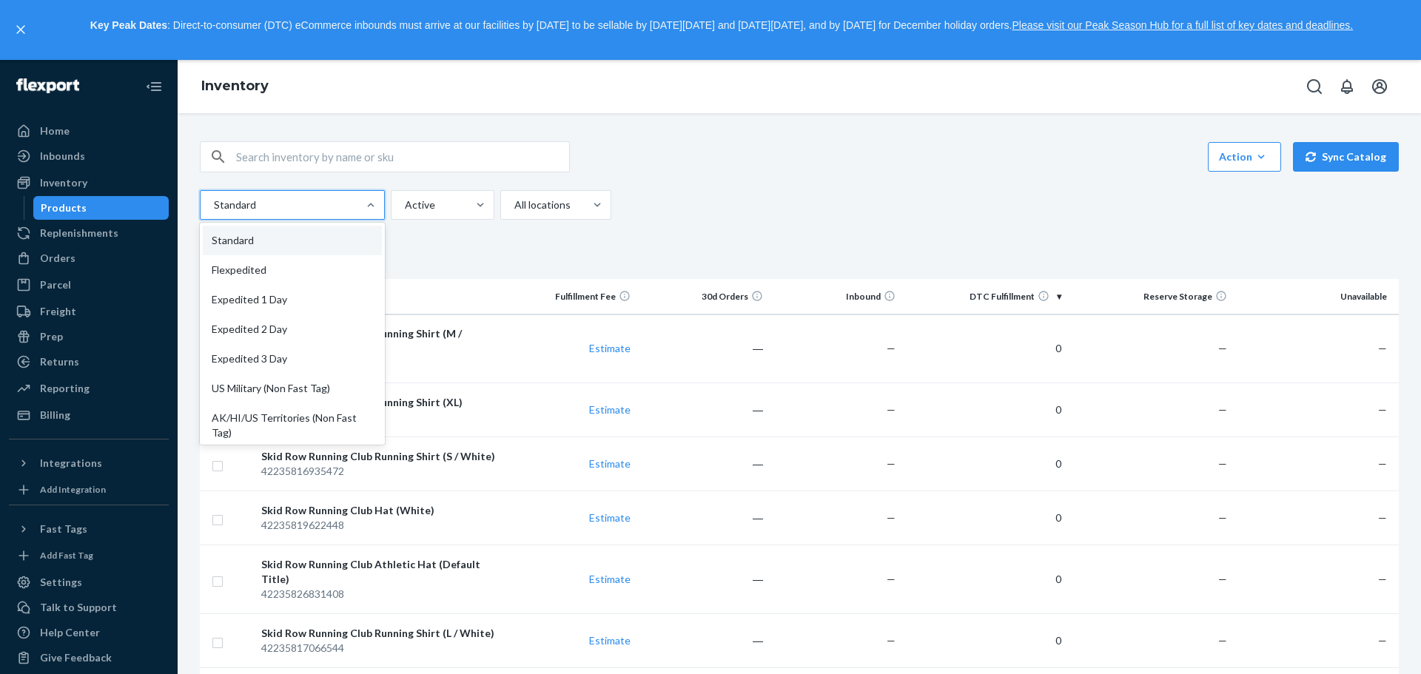
click at [319, 205] on div at bounding box center [290, 205] width 157 height 18
click at [214, 205] on input "option Standard focused, 1 of 13. 13 results available. Use Up and Down to choo…" at bounding box center [212, 205] width 1 height 15
click at [319, 205] on div at bounding box center [290, 205] width 157 height 18
click at [214, 205] on input "option Standard focused, 1 of 13. 13 results available. Use Up and Down to choo…" at bounding box center [212, 205] width 1 height 15
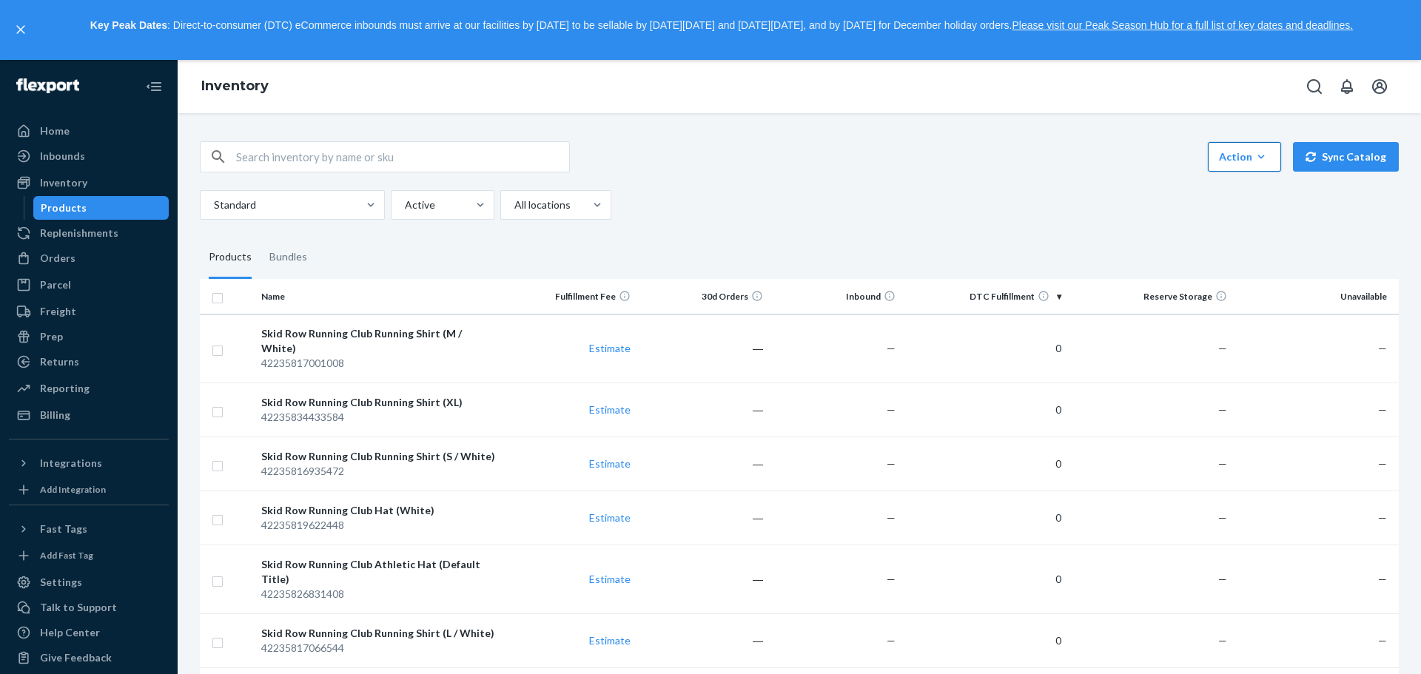
click at [1235, 158] on div "Action" at bounding box center [1244, 157] width 51 height 15
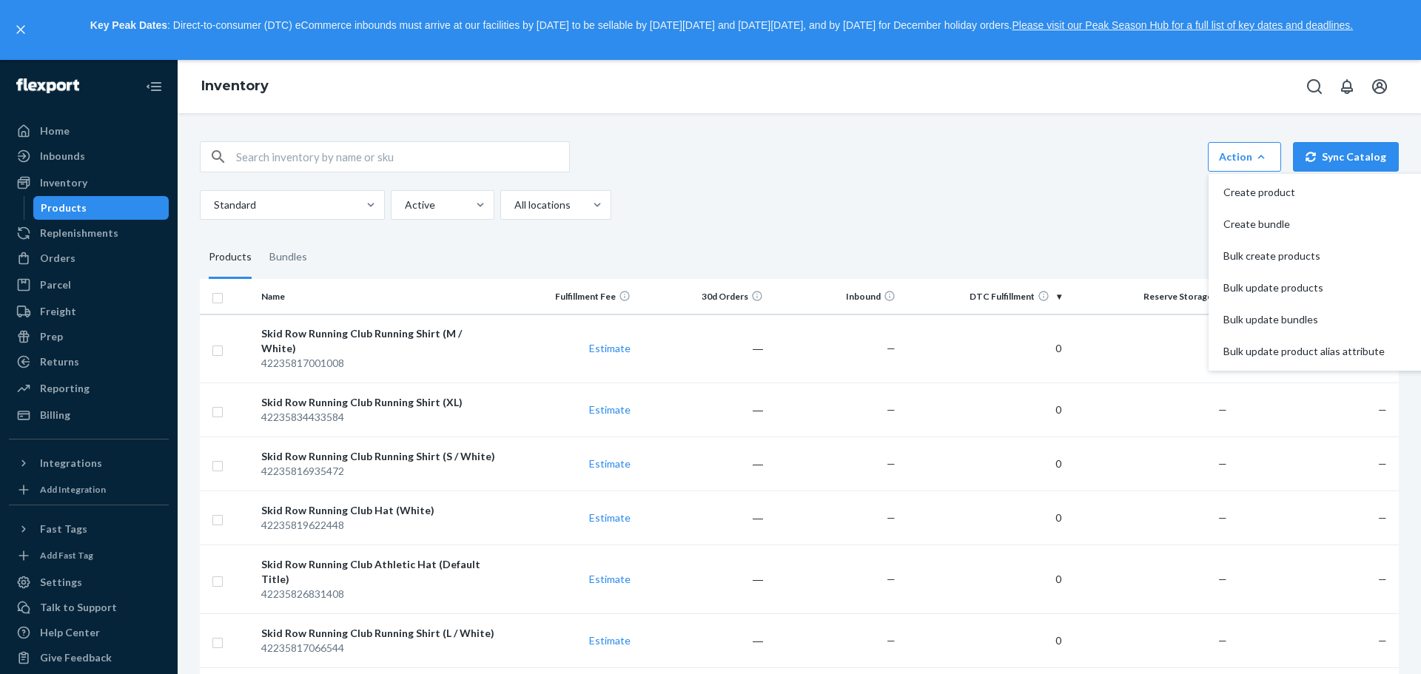
click at [945, 186] on div "Action Create product Create bundle Bulk create products Bulk update products B…" at bounding box center [799, 180] width 1199 height 78
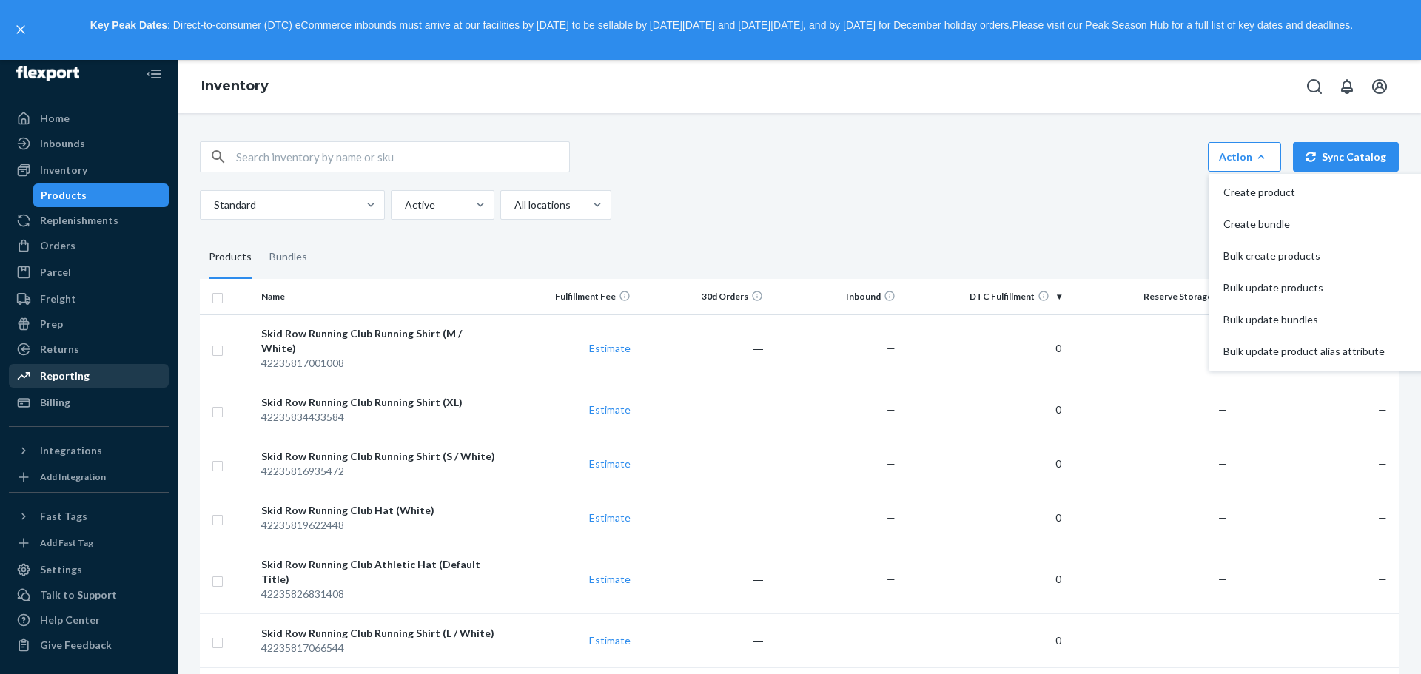
scroll to position [13, 0]
click at [70, 319] on div "Prep" at bounding box center [88, 323] width 157 height 21
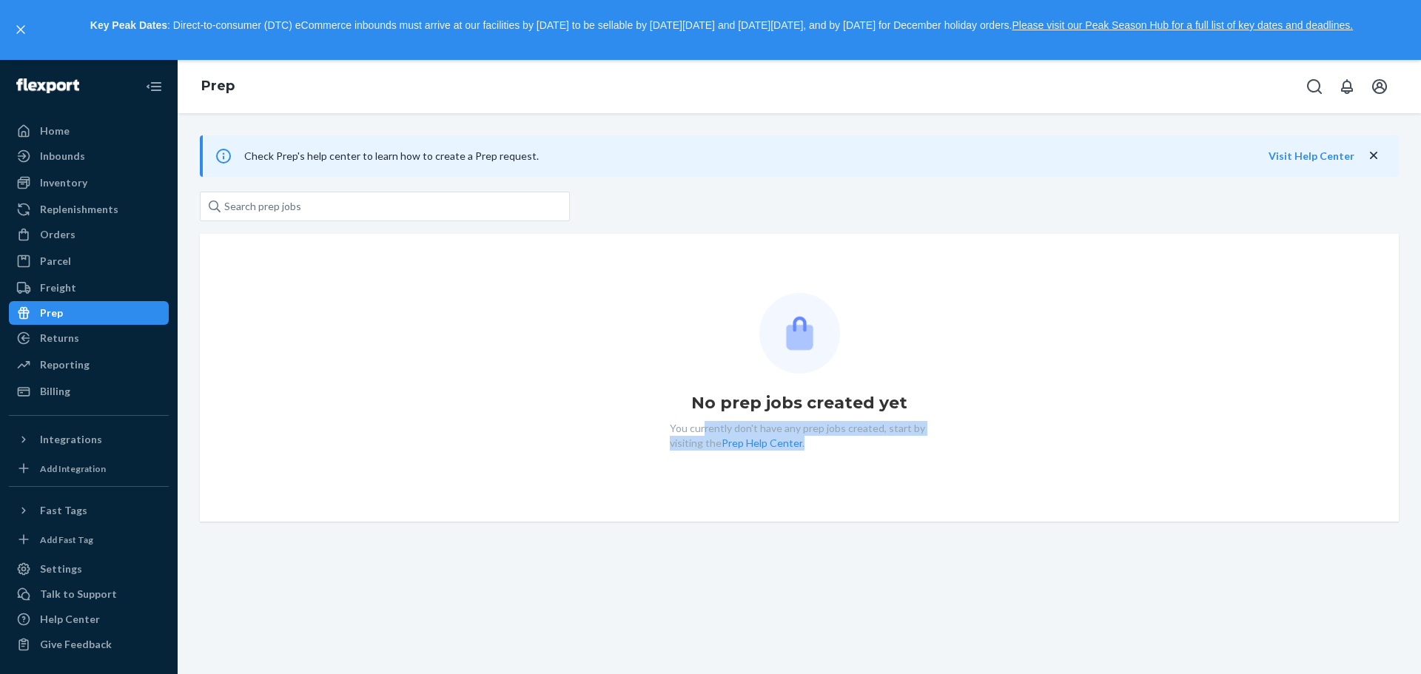
drag, startPoint x: 697, startPoint y: 429, endPoint x: 894, endPoint y: 443, distance: 197.4
click at [894, 443] on p "You currently don't have any prep jobs created, start by visiting the Prep Help…" at bounding box center [799, 436] width 259 height 30
click at [751, 446] on link "Prep Help Center" at bounding box center [762, 443] width 81 height 13
click at [61, 153] on div "Inbounds" at bounding box center [62, 156] width 45 height 15
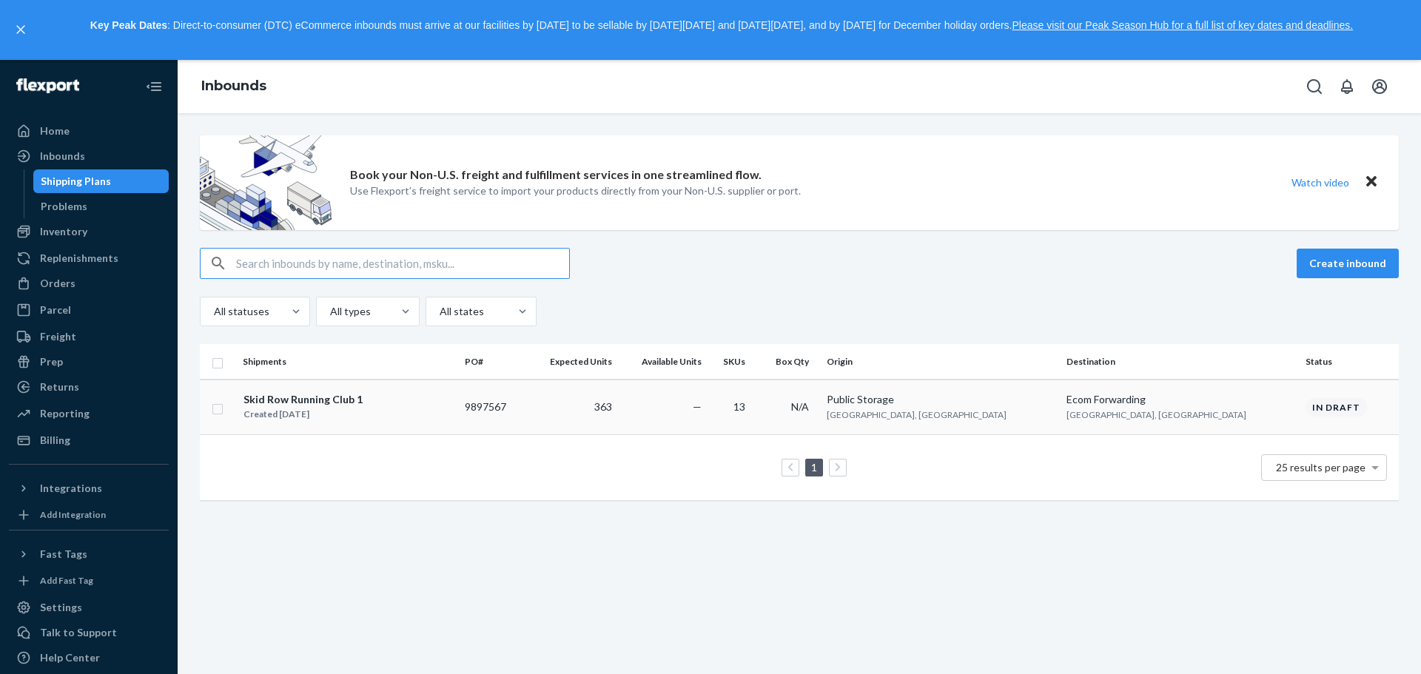
click at [332, 409] on div "Created [DATE]" at bounding box center [303, 414] width 119 height 15
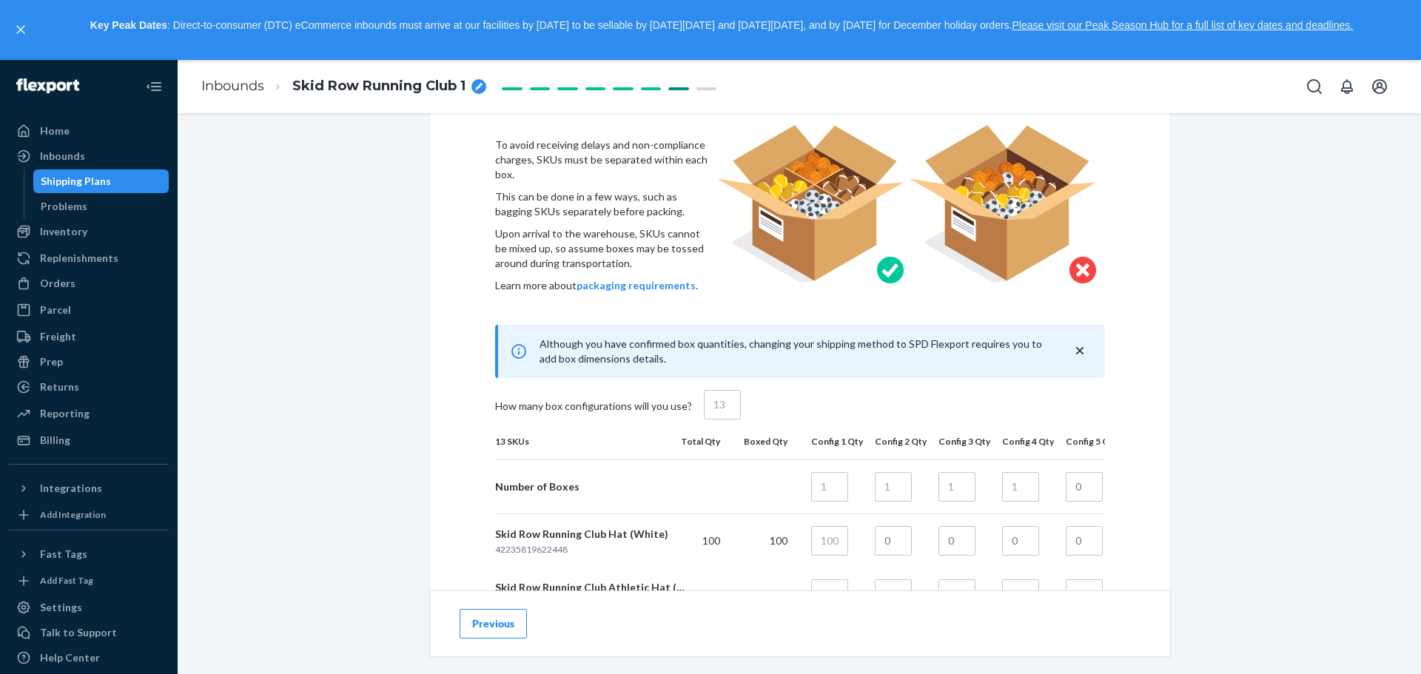
scroll to position [666, 0]
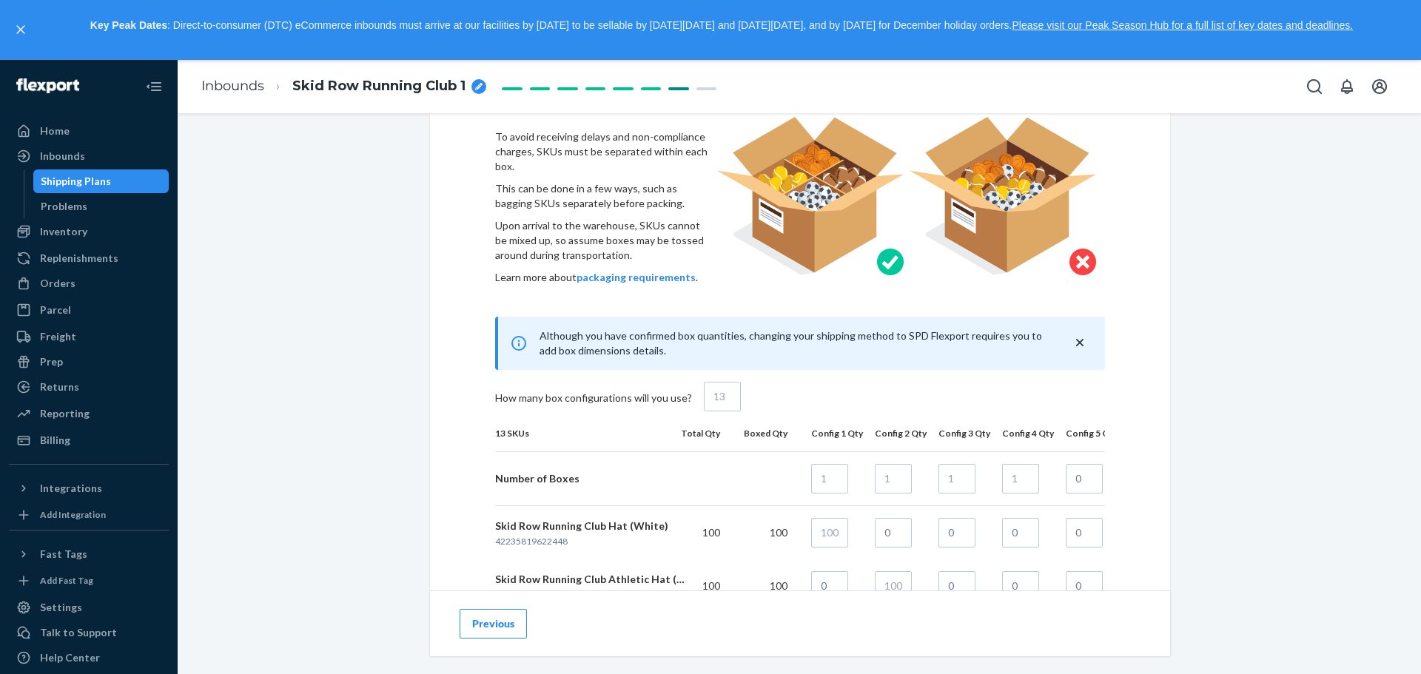
click at [499, 620] on button "Previous" at bounding box center [493, 624] width 67 height 30
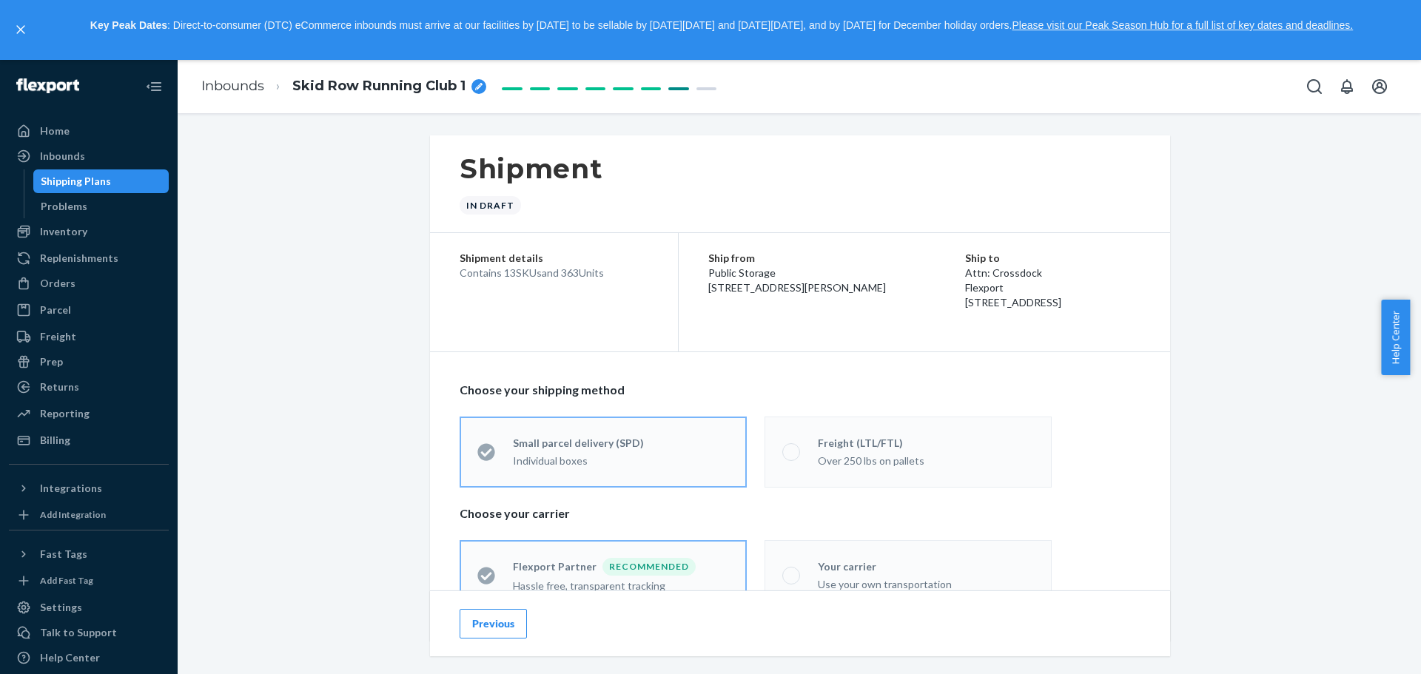
click at [494, 631] on button "Previous" at bounding box center [493, 624] width 67 height 30
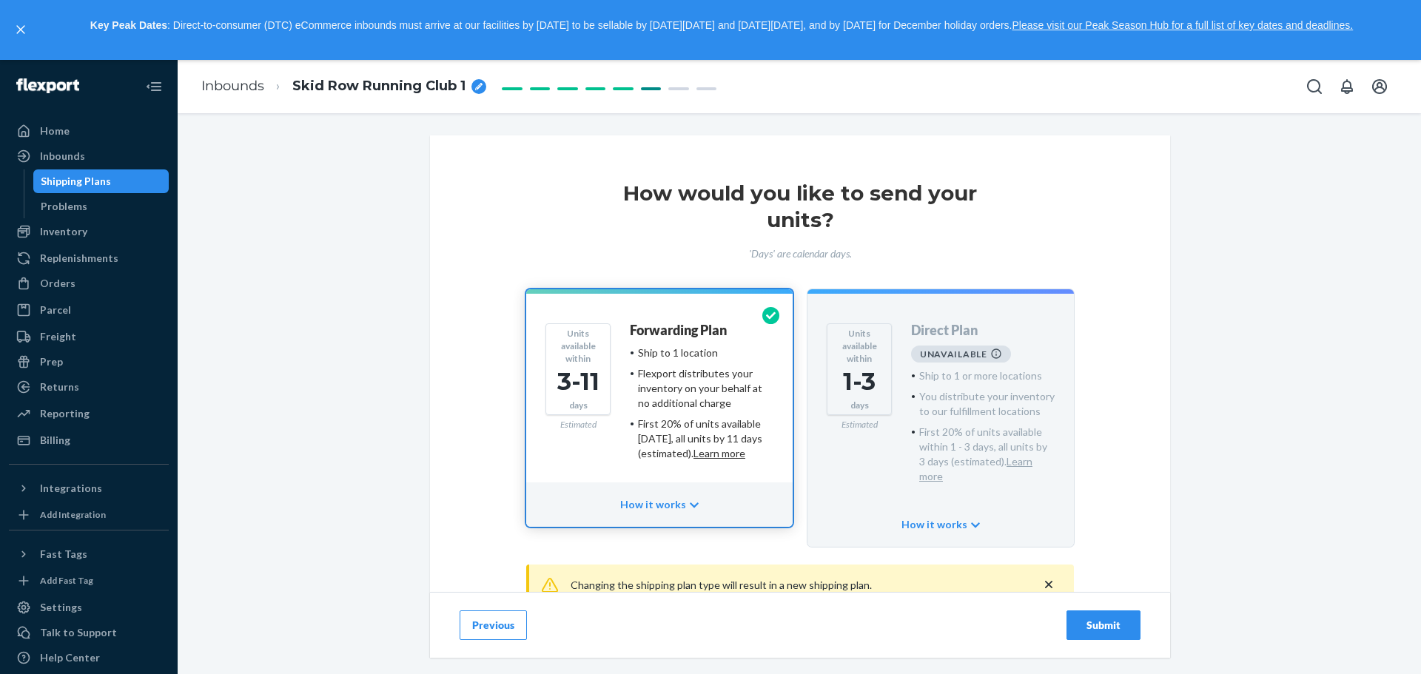
click at [486, 622] on button "Previous" at bounding box center [493, 626] width 67 height 30
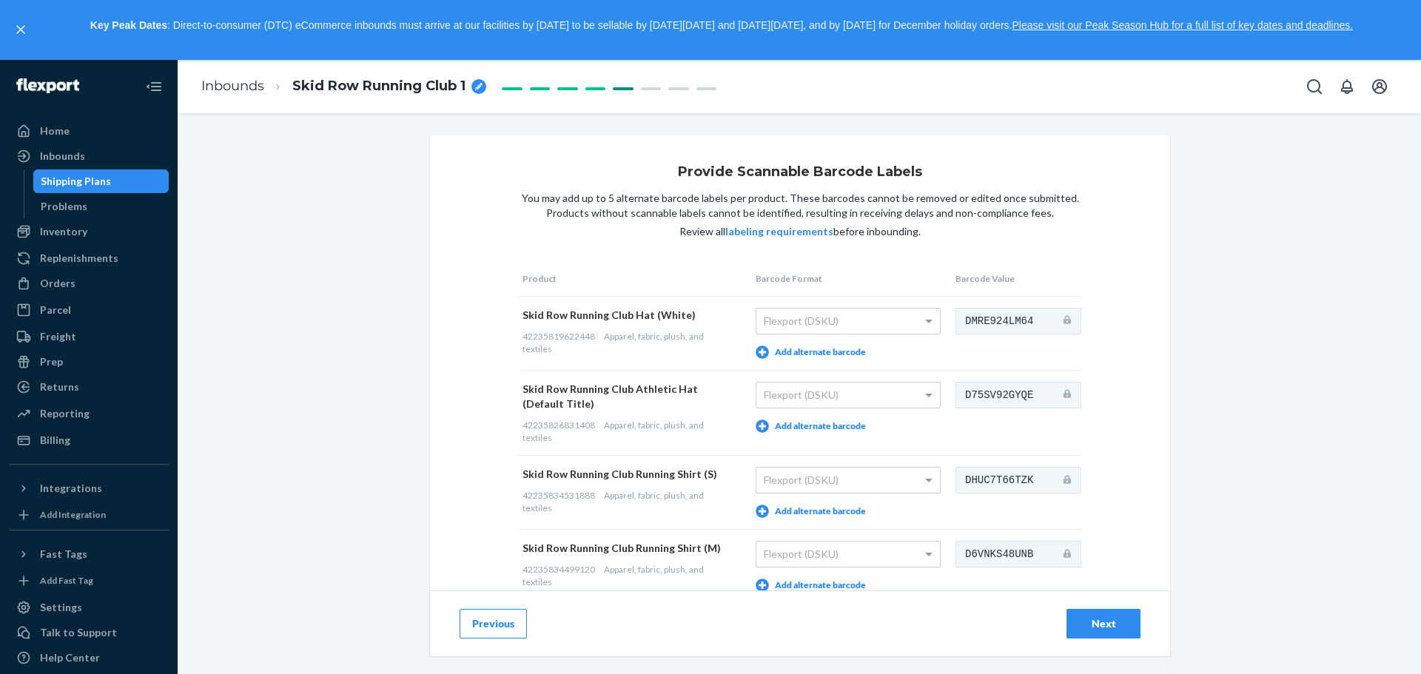
click at [490, 629] on button "Previous" at bounding box center [493, 624] width 67 height 30
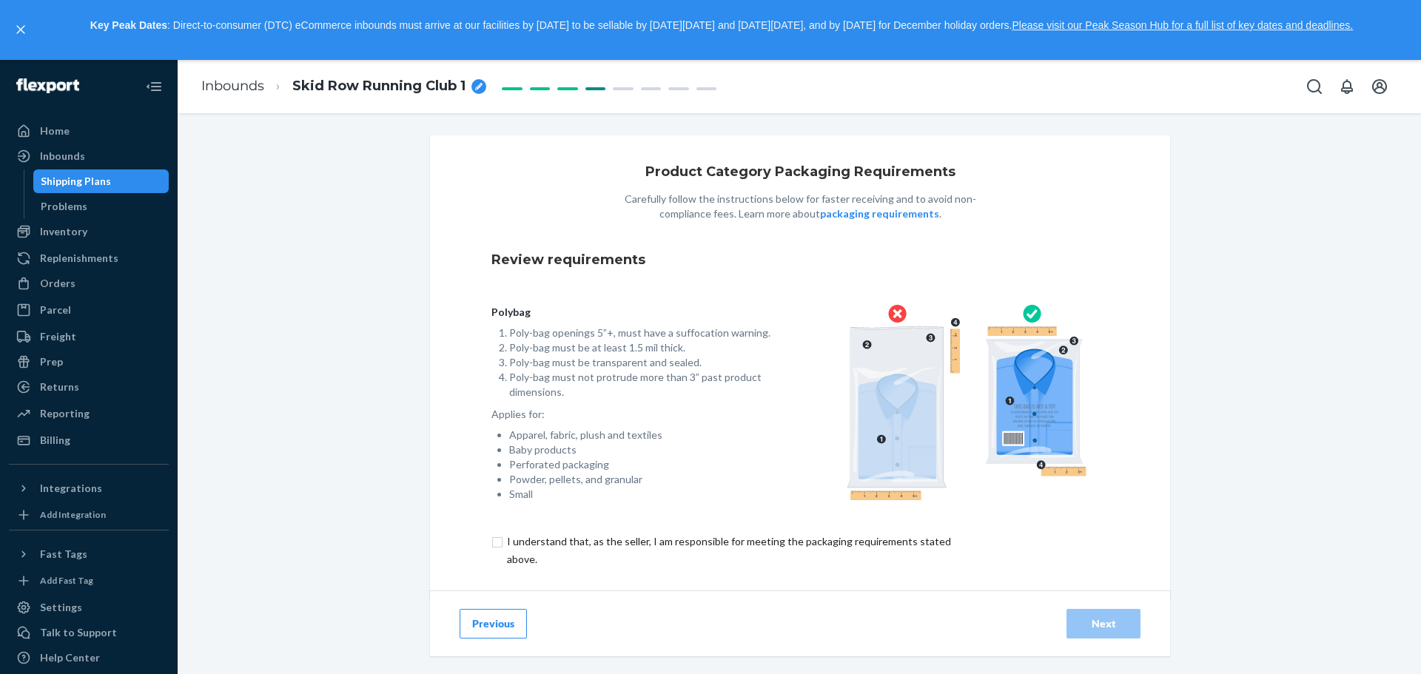
scroll to position [27, 0]
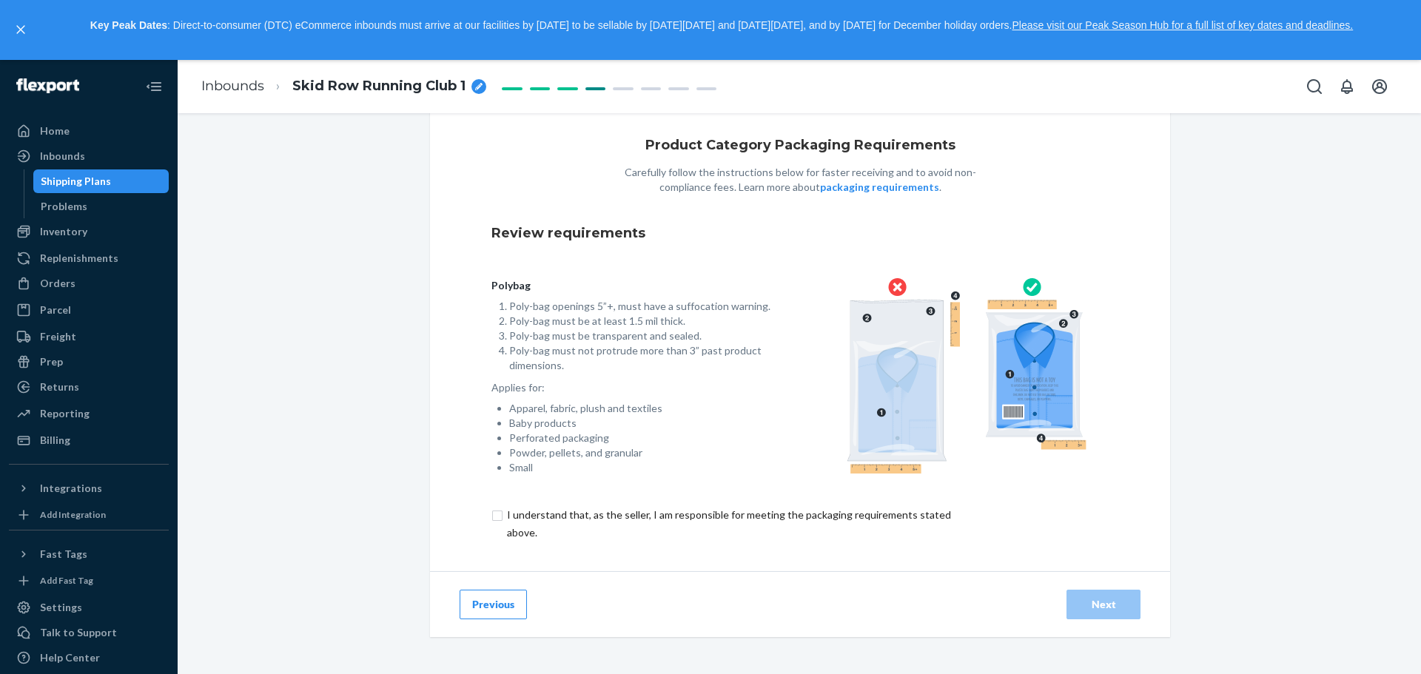
click at [500, 602] on button "Previous" at bounding box center [493, 605] width 67 height 30
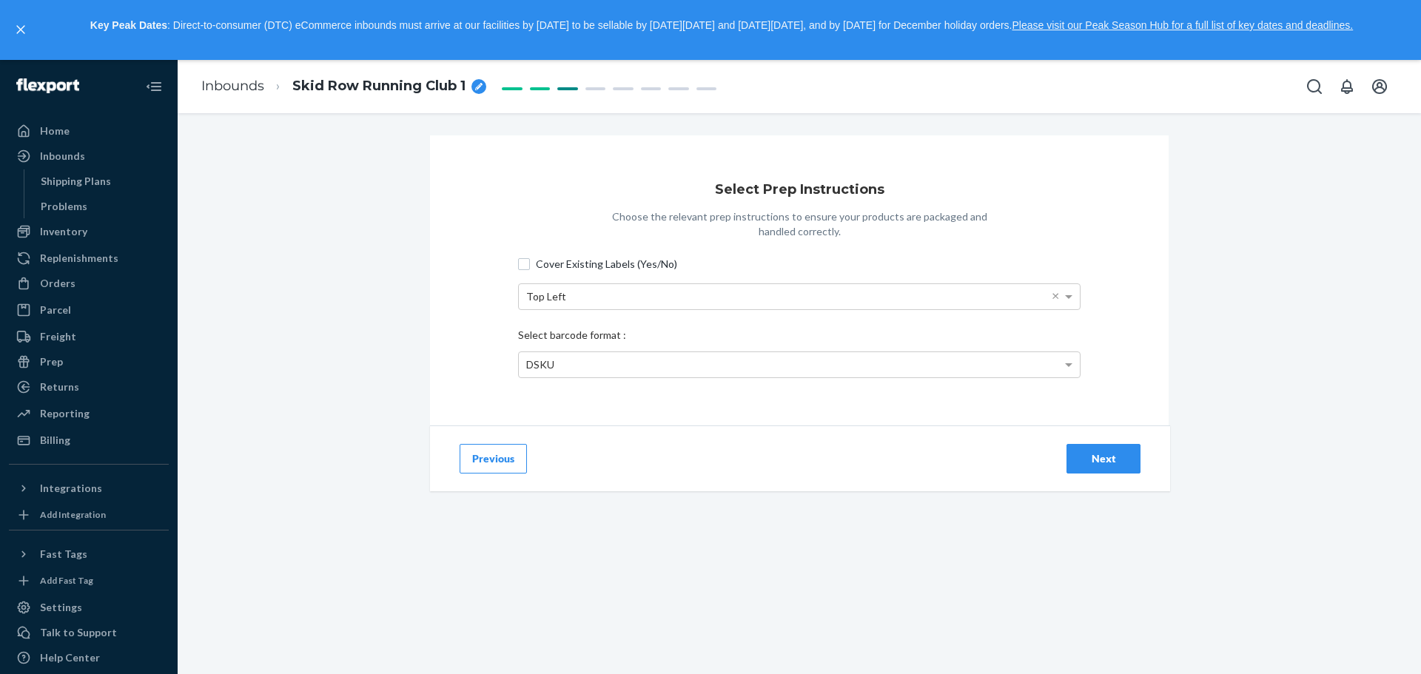
click at [479, 456] on button "Previous" at bounding box center [493, 459] width 67 height 30
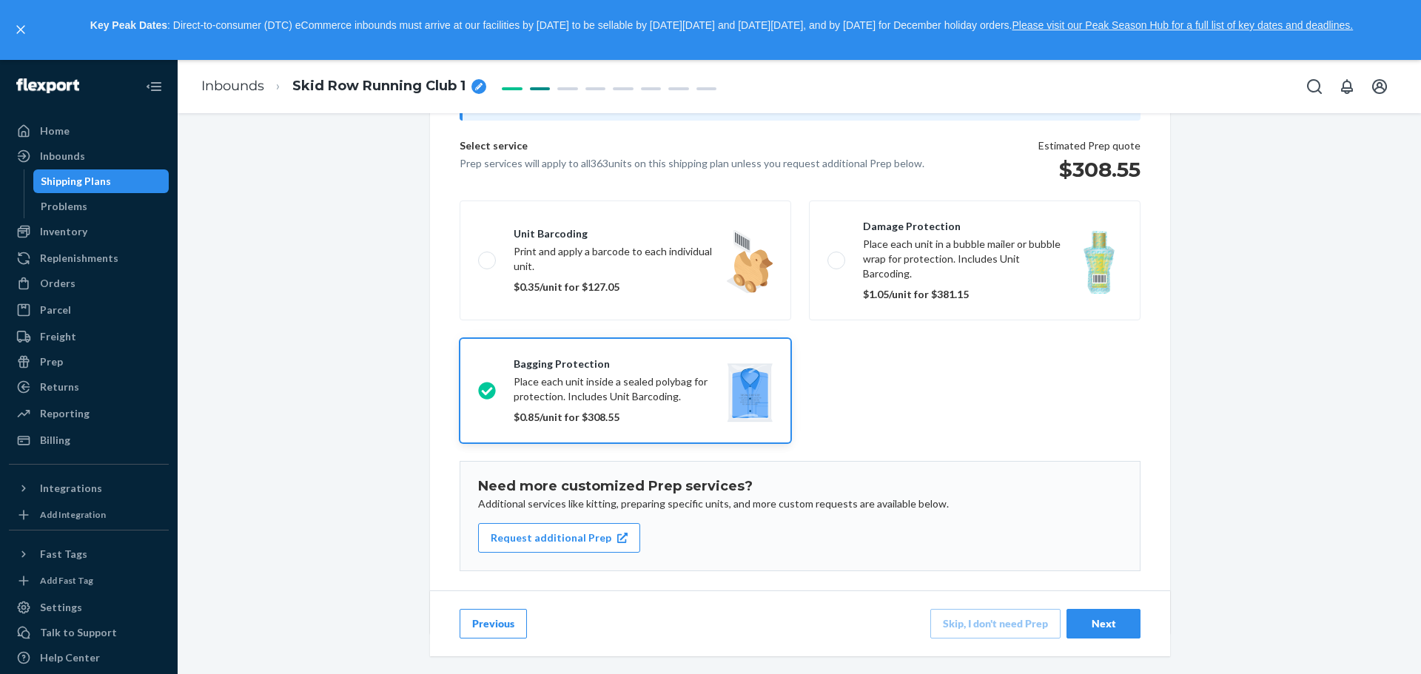
scroll to position [188, 0]
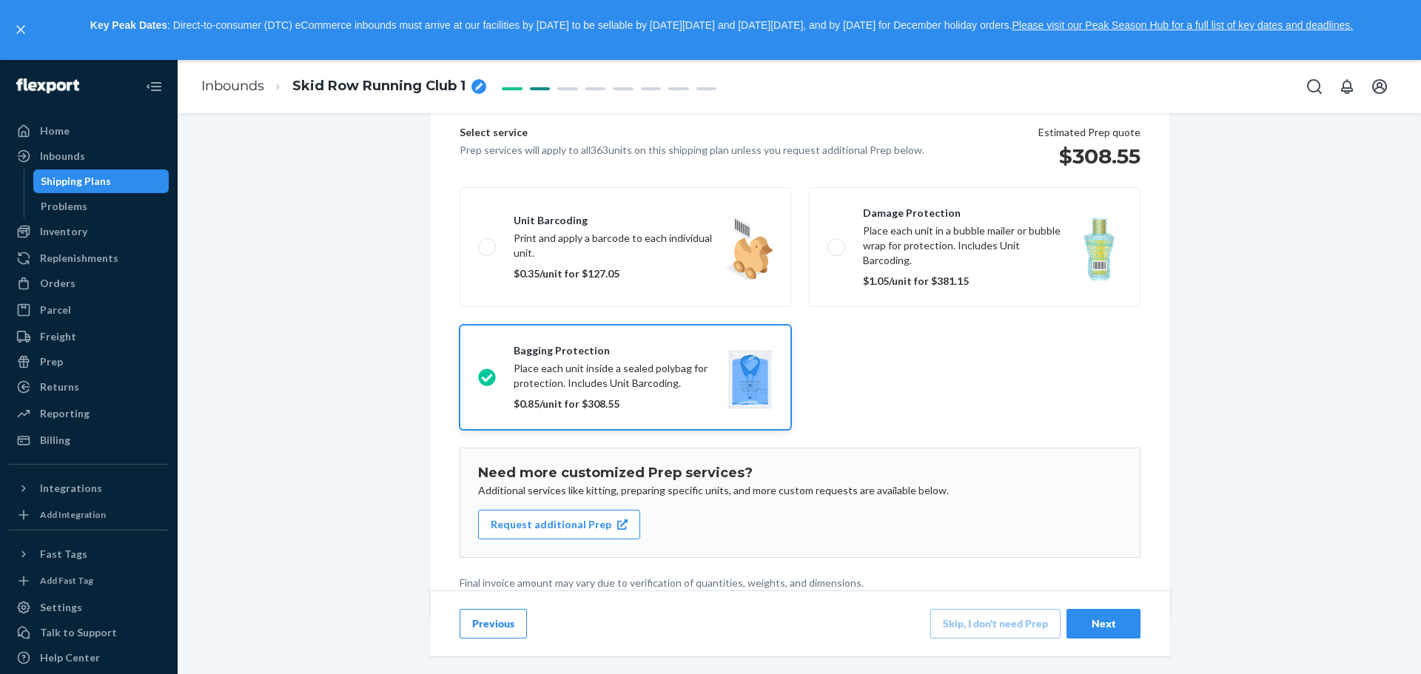
click at [484, 616] on button "Previous" at bounding box center [493, 624] width 67 height 30
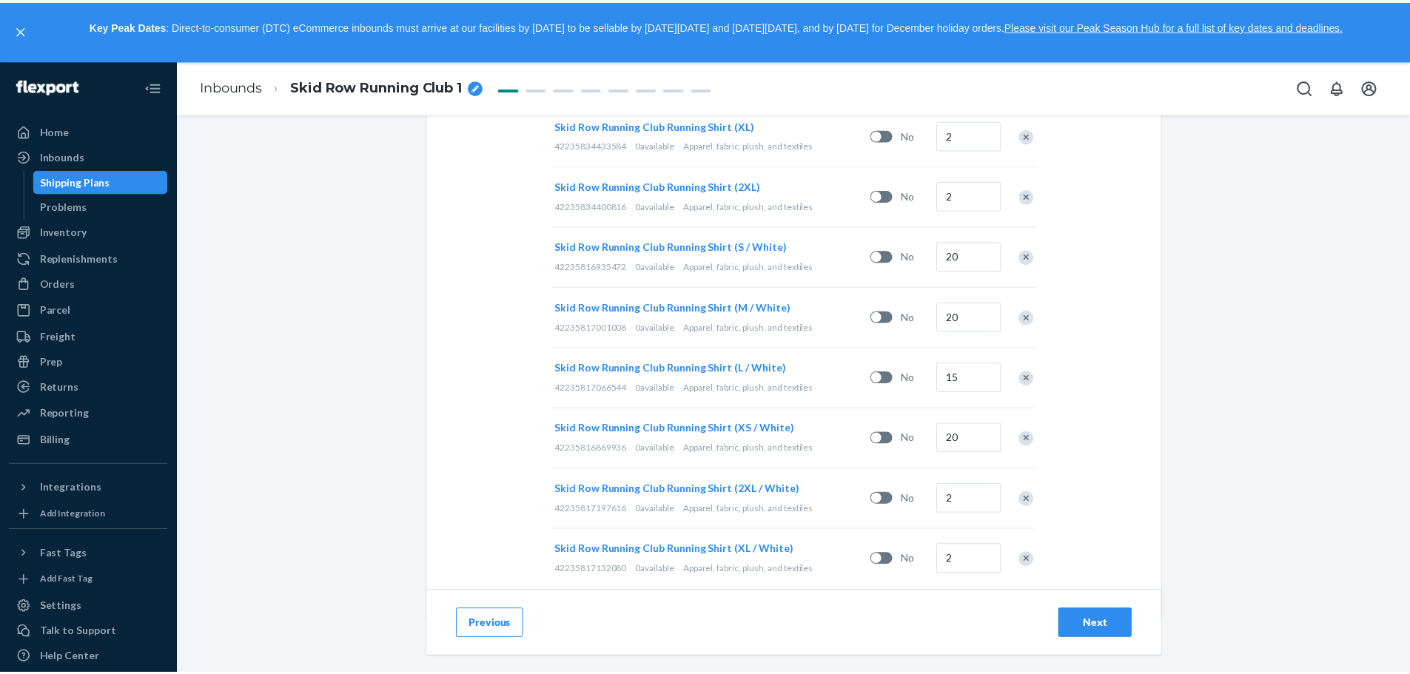
scroll to position [814, 0]
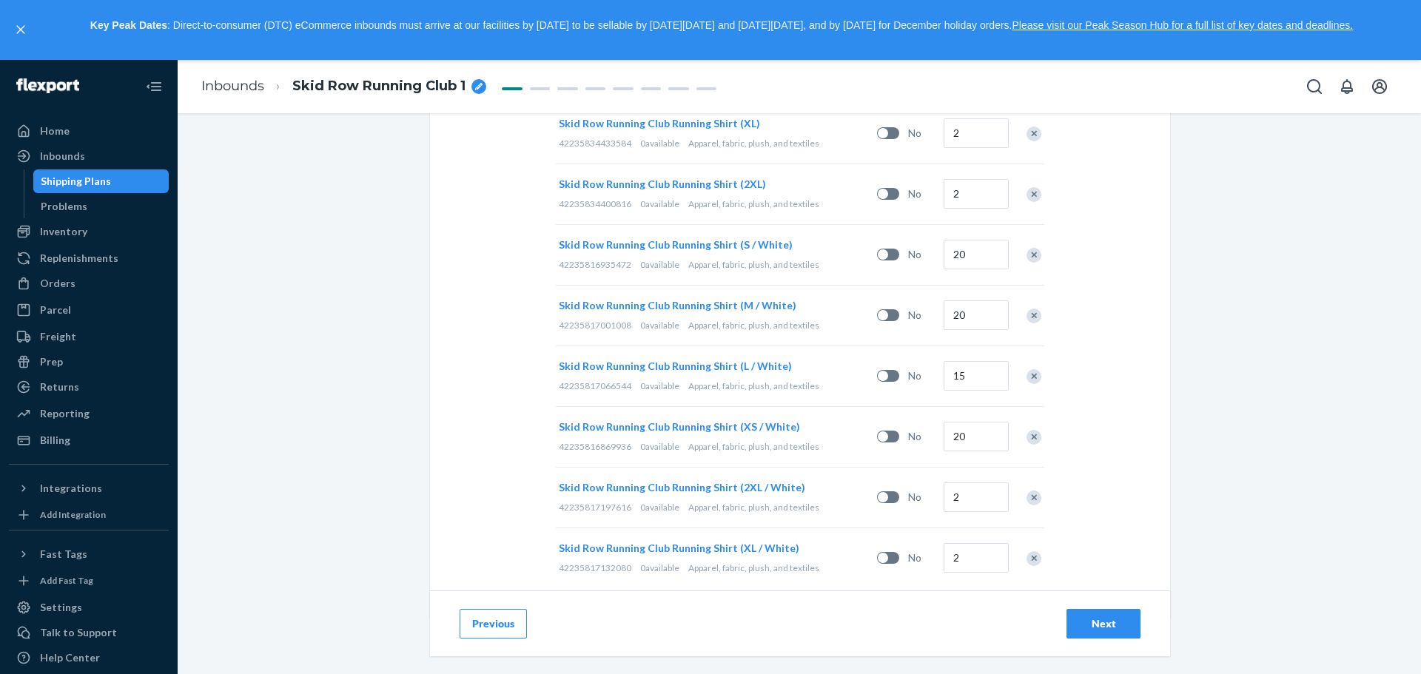
click at [1072, 617] on button "Next" at bounding box center [1104, 624] width 74 height 30
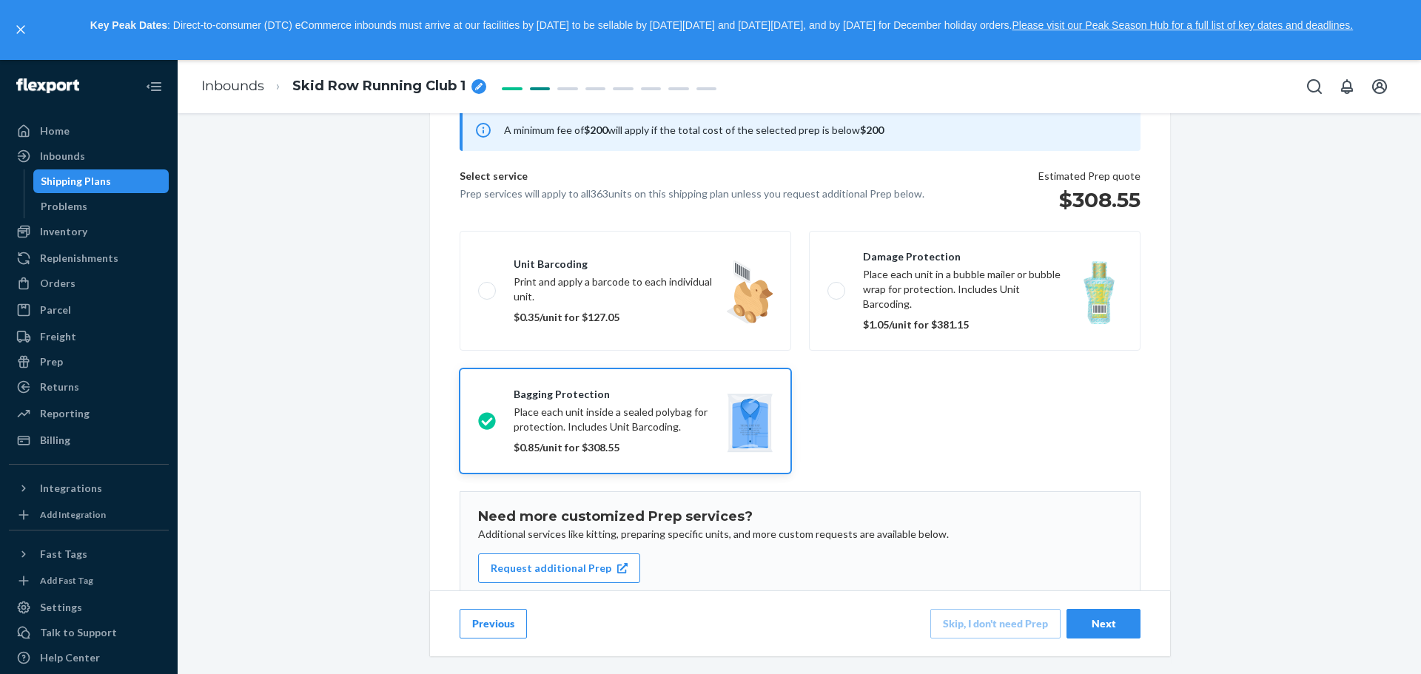
scroll to position [148, 0]
